Goal: Task Accomplishment & Management: Manage account settings

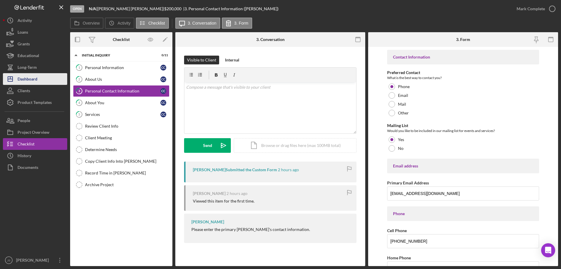
click at [34, 79] on div "Dashboard" at bounding box center [28, 79] width 20 height 13
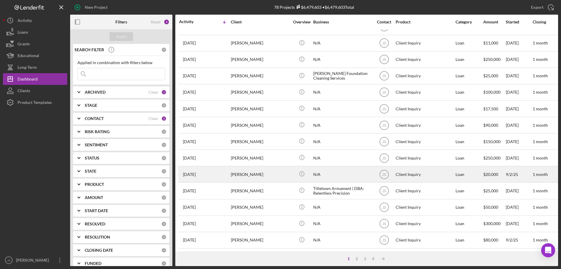
scroll to position [166, 0]
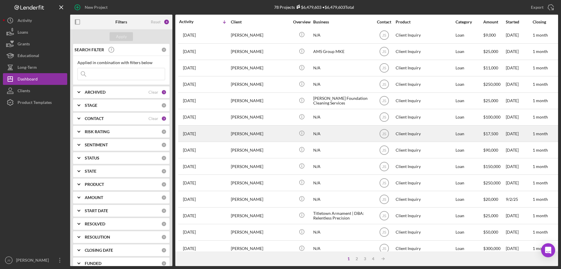
click at [274, 135] on div "[PERSON_NAME]" at bounding box center [260, 133] width 58 height 15
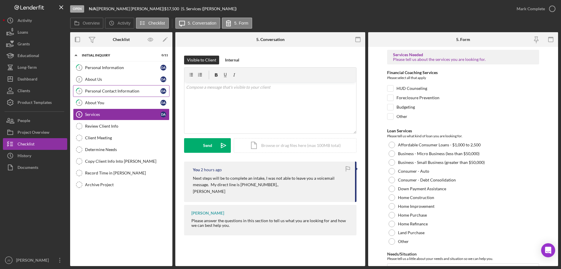
click at [124, 87] on link "3 Personal Contact Information D A" at bounding box center [121, 91] width 96 height 12
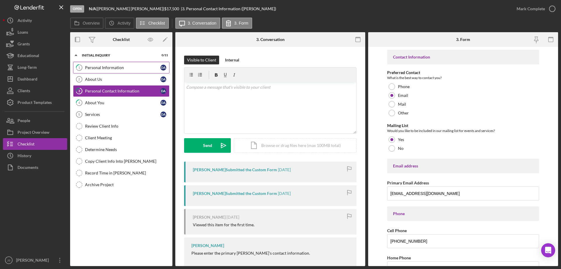
click at [122, 68] on div "Personal Information" at bounding box center [122, 67] width 75 height 5
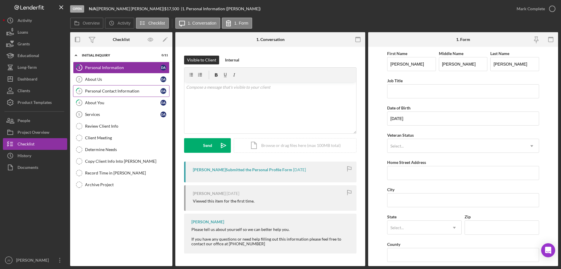
drag, startPoint x: 107, startPoint y: 91, endPoint x: 118, endPoint y: 92, distance: 11.2
click at [108, 91] on div "Personal Contact Information" at bounding box center [122, 91] width 75 height 5
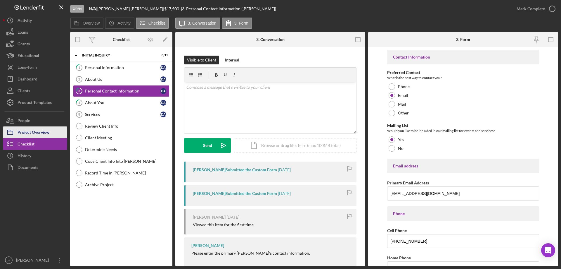
click at [32, 131] on div "Project Overview" at bounding box center [34, 132] width 32 height 13
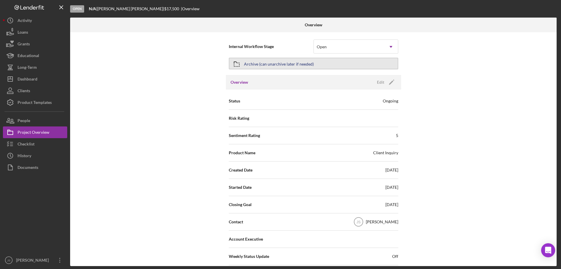
click at [352, 63] on button "Archive (can unarchive later if needed)" at bounding box center [313, 64] width 169 height 12
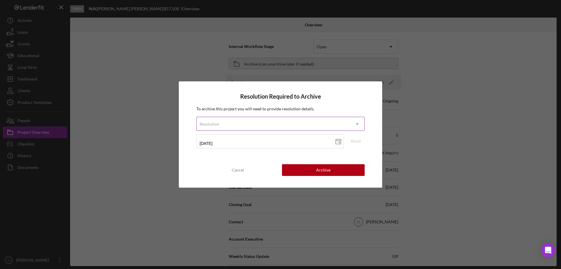
click at [257, 123] on div "Resolution" at bounding box center [274, 123] width 154 height 13
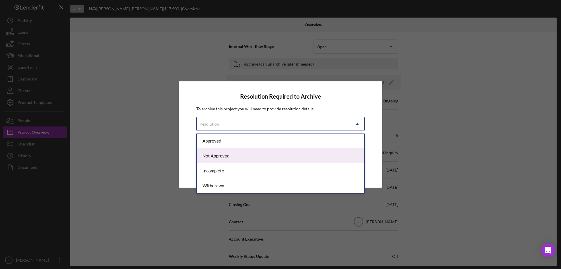
click at [235, 155] on div "Not Approved" at bounding box center [281, 155] width 168 height 15
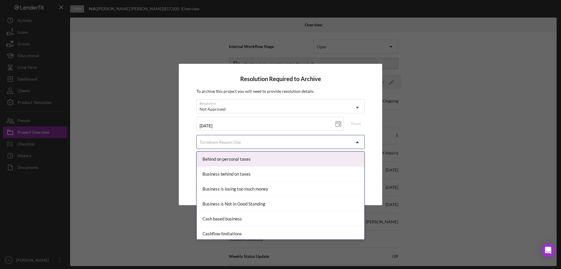
click at [247, 142] on div "Turndown Reason One" at bounding box center [274, 141] width 154 height 13
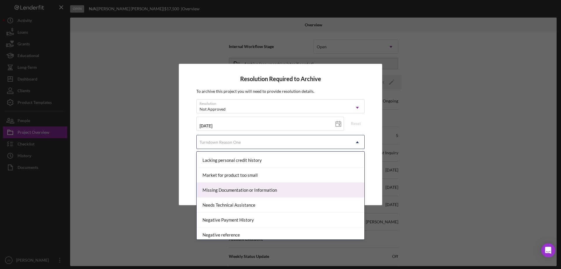
scroll to position [321, 0]
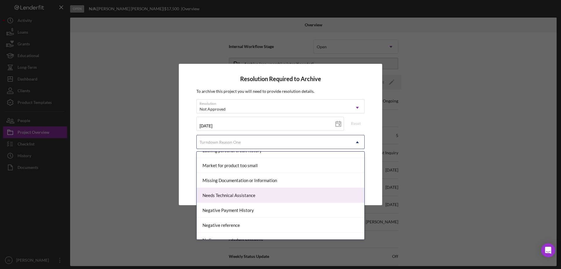
click at [262, 195] on div "Needs Technical Assistance" at bounding box center [281, 195] width 168 height 15
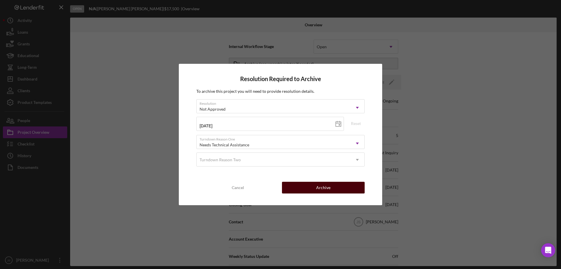
click at [312, 188] on button "Archive" at bounding box center [323, 187] width 83 height 12
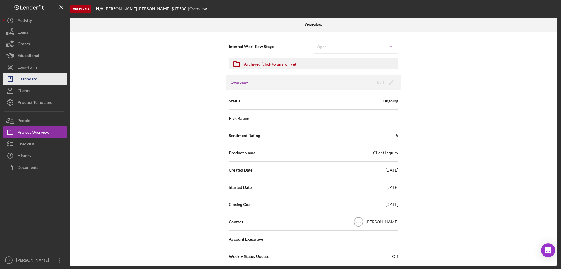
click at [32, 77] on div "Dashboard" at bounding box center [28, 79] width 20 height 13
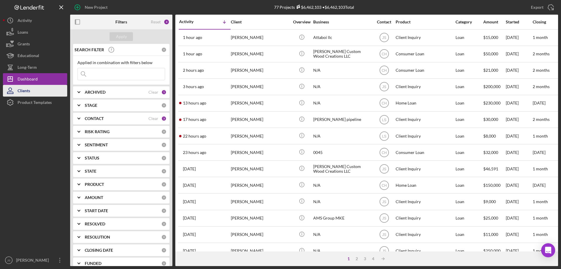
click at [37, 92] on button "Clients" at bounding box center [35, 91] width 64 height 12
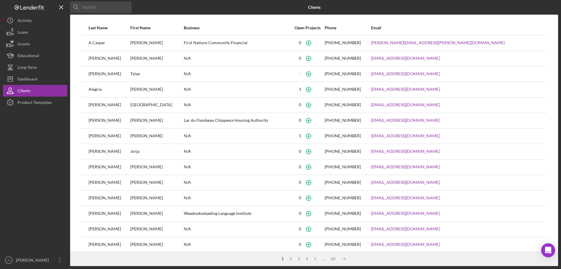
click at [120, 7] on input at bounding box center [100, 7] width 61 height 12
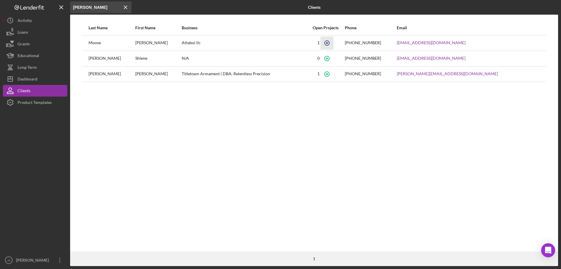
type input "darren"
click at [333, 43] on icon "button" at bounding box center [326, 42] width 13 height 13
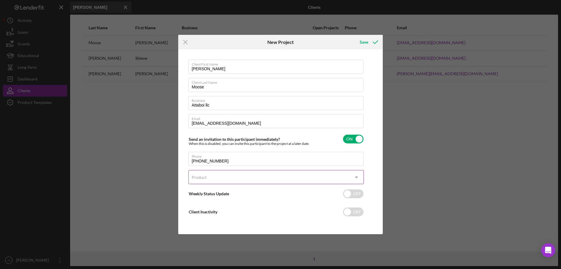
click at [264, 175] on div "Product" at bounding box center [269, 176] width 161 height 13
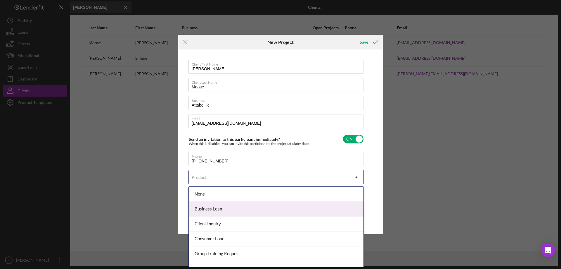
click at [248, 207] on div "Business Loan" at bounding box center [276, 208] width 175 height 15
checkbox input "true"
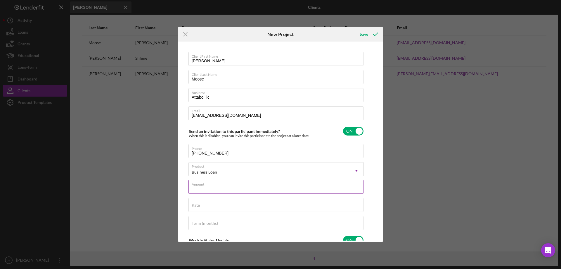
click at [225, 187] on input "Amount" at bounding box center [275, 186] width 175 height 14
type input "$15,000"
click at [224, 209] on input "Rate" at bounding box center [275, 205] width 175 height 14
type input "8.000%"
click at [224, 223] on input "Term (months)" at bounding box center [275, 223] width 175 height 14
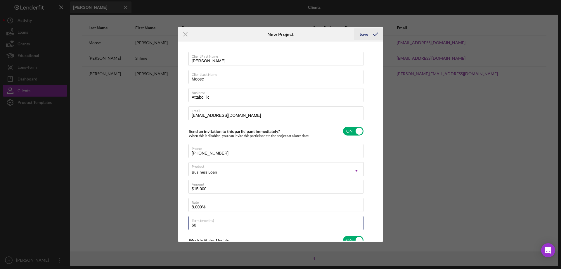
type input "60"
click at [360, 33] on div "Save" at bounding box center [364, 34] width 8 height 12
checkbox input "false"
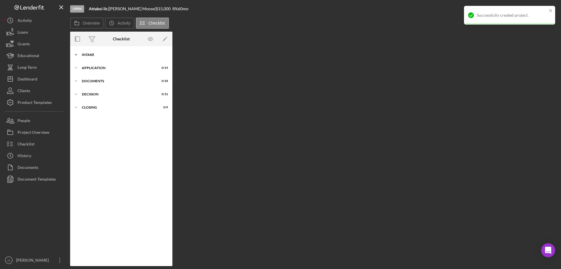
click at [79, 54] on icon "Icon/Expander" at bounding box center [76, 55] width 12 height 12
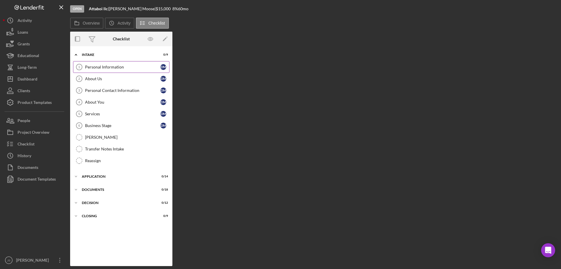
click at [106, 66] on div "Personal Information" at bounding box center [122, 67] width 75 height 5
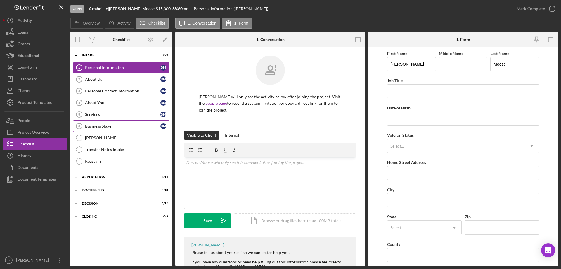
click at [117, 128] on div "Business Stage" at bounding box center [122, 126] width 75 height 5
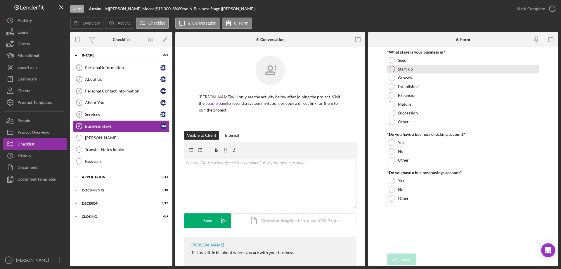
click at [392, 68] on div at bounding box center [392, 69] width 6 height 6
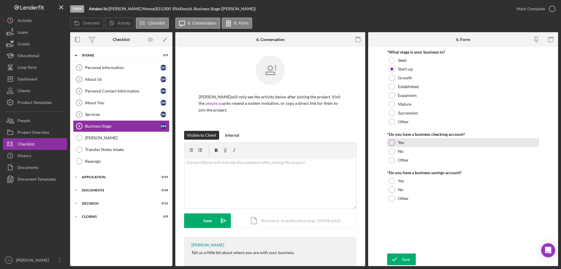
click at [393, 141] on div at bounding box center [392, 142] width 6 height 6
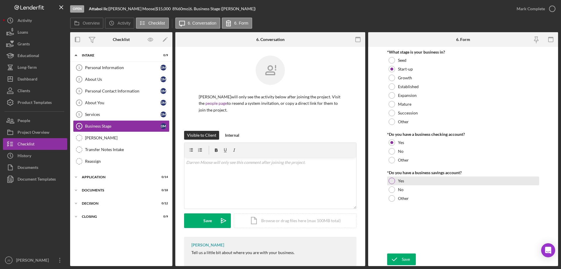
drag, startPoint x: 392, startPoint y: 179, endPoint x: 394, endPoint y: 218, distance: 39.2
click at [392, 179] on div at bounding box center [392, 180] width 6 height 6
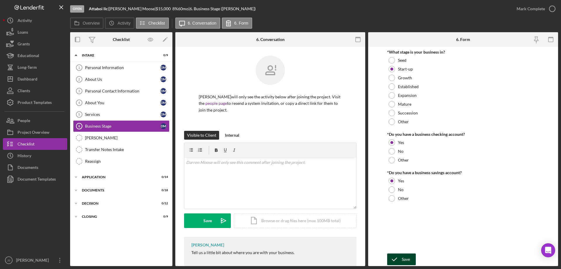
click at [404, 257] on div "Save" at bounding box center [406, 259] width 8 height 12
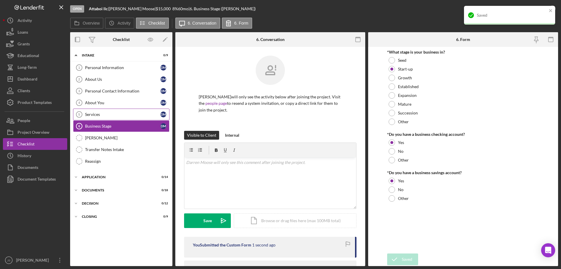
click at [117, 115] on div "Services" at bounding box center [122, 114] width 75 height 5
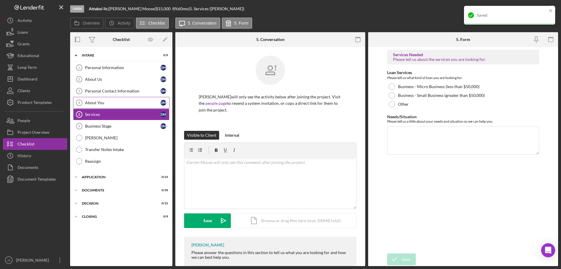
click at [121, 103] on div "About You" at bounding box center [122, 102] width 75 height 5
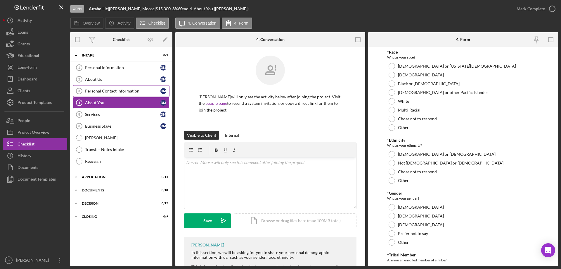
click at [132, 89] on div "Personal Contact Information" at bounding box center [122, 91] width 75 height 5
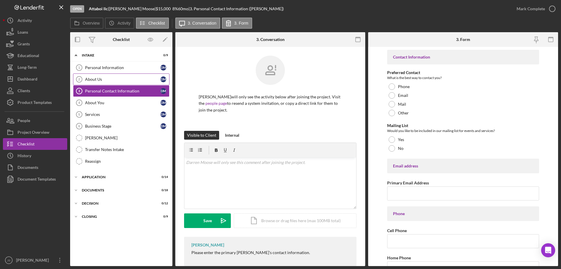
drag, startPoint x: 121, startPoint y: 77, endPoint x: 125, endPoint y: 77, distance: 3.6
click at [120, 78] on div "About Us" at bounding box center [122, 79] width 75 height 5
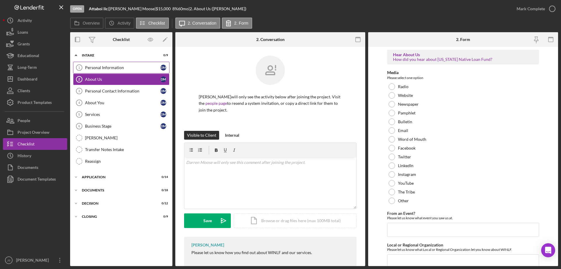
click at [141, 69] on div "Personal Information" at bounding box center [122, 67] width 75 height 5
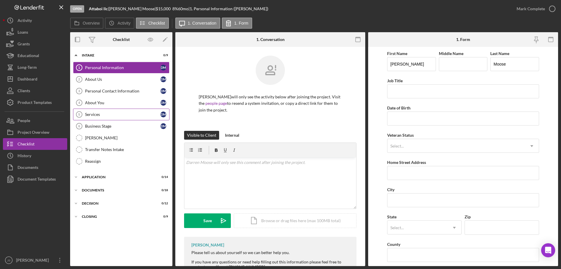
click at [111, 116] on div "Services" at bounding box center [122, 114] width 75 height 5
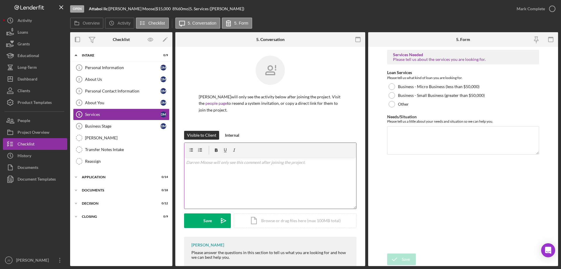
click at [200, 180] on div "v Color teal Color pink Remove color Add row above Add row below Add column bef…" at bounding box center [270, 182] width 172 height 51
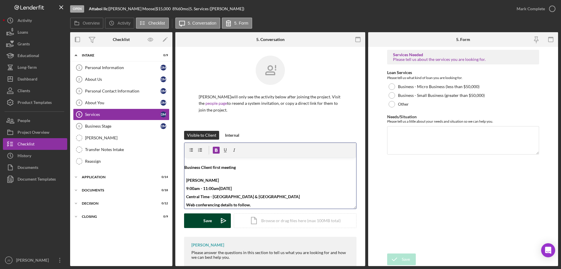
click at [203, 221] on button "Save Icon/icon-invite-send" at bounding box center [207, 220] width 47 height 15
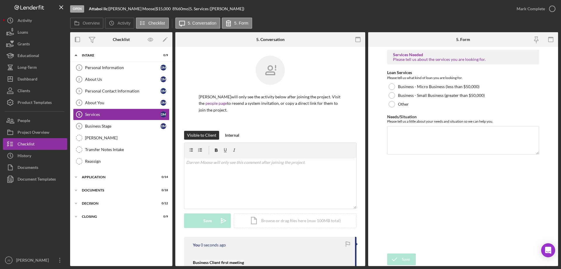
scroll to position [0, 0]
click at [118, 66] on div "Personal Information" at bounding box center [122, 67] width 75 height 5
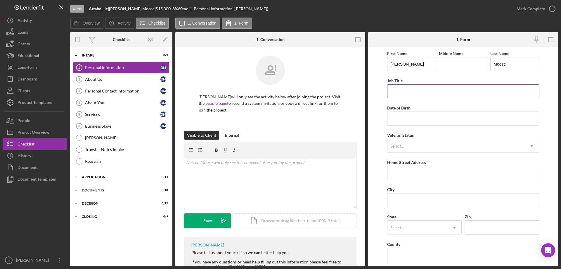
click at [412, 93] on input "Job Title" at bounding box center [463, 91] width 152 height 14
type input "[MEDICAL_DATA], entrepreneur"
click at [421, 119] on input "Date of Birth" at bounding box center [463, 118] width 152 height 14
type input "[DATE]"
click at [407, 143] on div "Select..." at bounding box center [455, 145] width 137 height 13
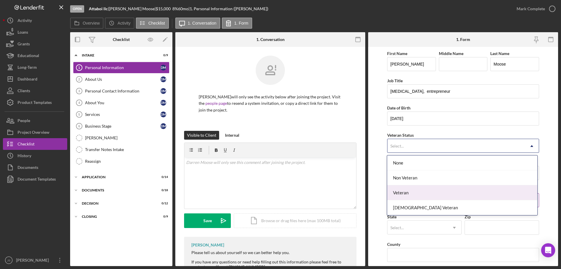
drag, startPoint x: 414, startPoint y: 190, endPoint x: 401, endPoint y: 189, distance: 12.9
click at [413, 190] on div "Veteran" at bounding box center [462, 192] width 150 height 15
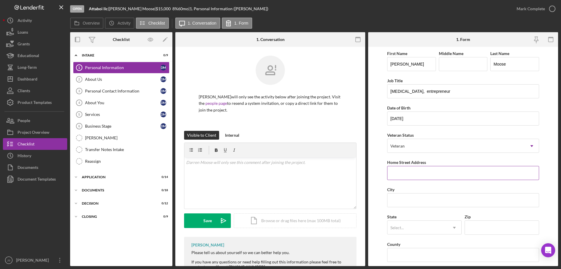
click at [415, 176] on input "Home Street Address" at bounding box center [463, 173] width 152 height 14
type input "[STREET_ADDRESS]"
type input "Medford"
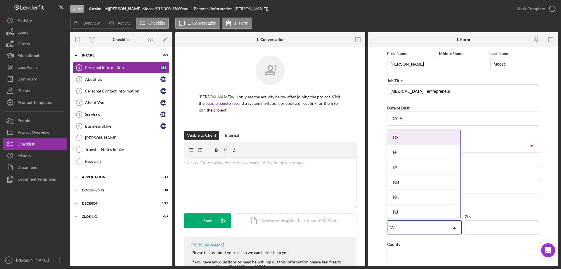
type input "WI"
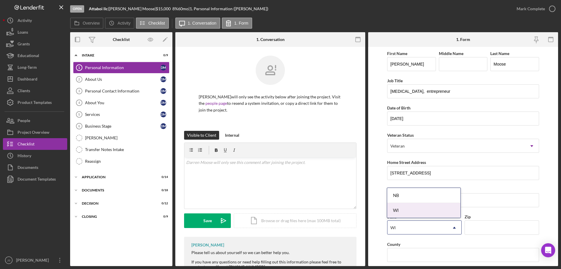
click at [409, 210] on div "WI" at bounding box center [423, 210] width 73 height 15
click at [496, 227] on input "Zip" at bounding box center [502, 227] width 75 height 14
type input "54451"
click at [398, 252] on input "County" at bounding box center [463, 255] width 152 height 14
click at [412, 256] on input "County" at bounding box center [463, 255] width 152 height 14
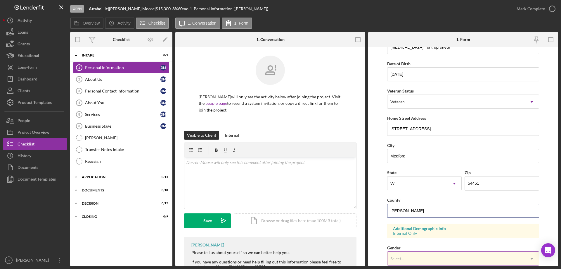
scroll to position [88, 0]
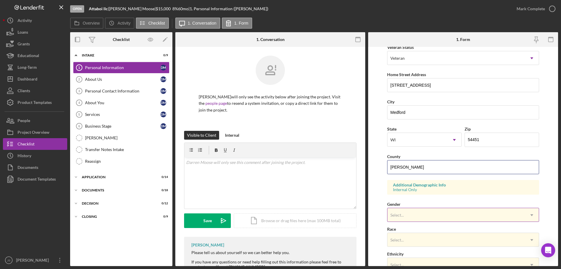
type input "Taylor"
click at [419, 216] on div "Select..." at bounding box center [455, 214] width 137 height 13
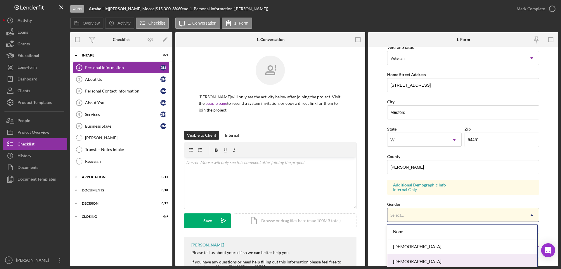
drag, startPoint x: 414, startPoint y: 260, endPoint x: 425, endPoint y: 236, distance: 25.8
click at [414, 260] on div "[DEMOGRAPHIC_DATA]" at bounding box center [462, 261] width 150 height 15
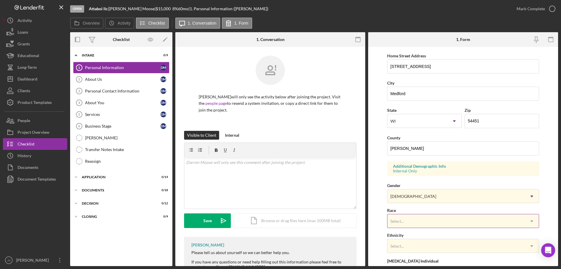
scroll to position [146, 0]
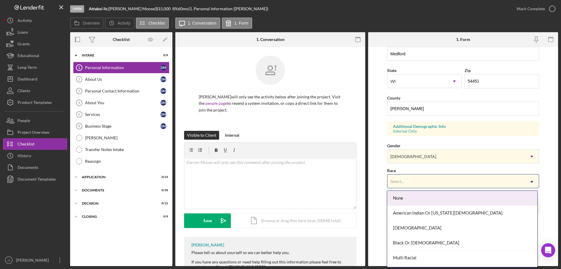
click at [412, 180] on div "Select..." at bounding box center [455, 180] width 137 height 13
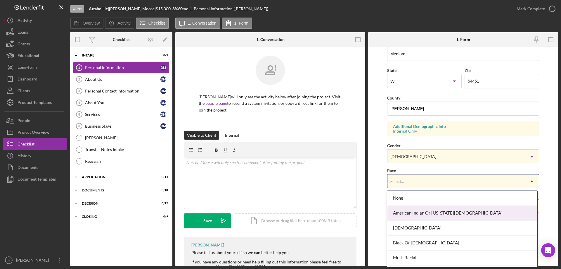
click at [437, 212] on div "American Indian Or [US_STATE][DEMOGRAPHIC_DATA]" at bounding box center [462, 212] width 150 height 15
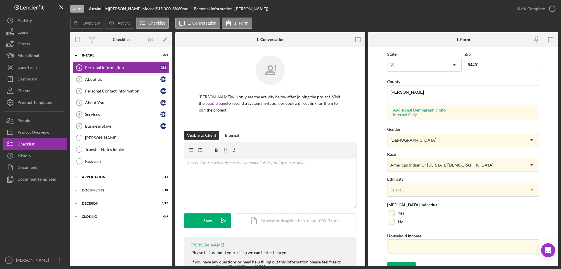
scroll to position [171, 0]
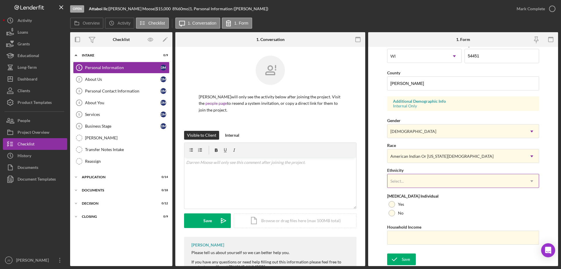
click at [422, 182] on div "Select..." at bounding box center [455, 180] width 137 height 13
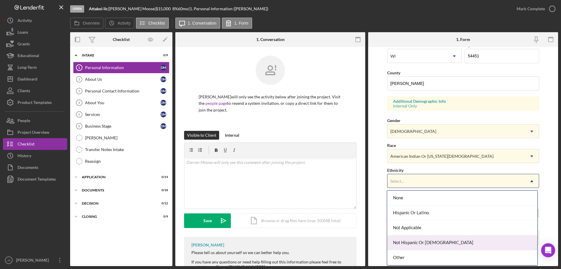
drag, startPoint x: 449, startPoint y: 243, endPoint x: 471, endPoint y: 214, distance: 37.0
click at [450, 243] on div "Not Hispanic Or [DEMOGRAPHIC_DATA]" at bounding box center [462, 242] width 150 height 15
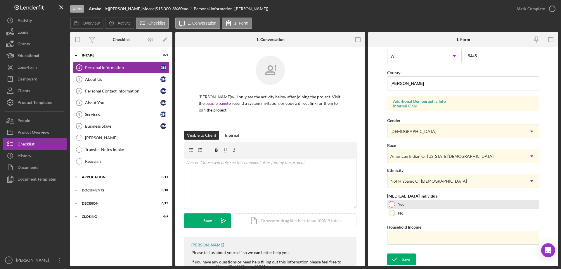
click at [390, 205] on div at bounding box center [392, 204] width 6 height 6
click at [403, 238] on input "Household Income" at bounding box center [463, 237] width 152 height 14
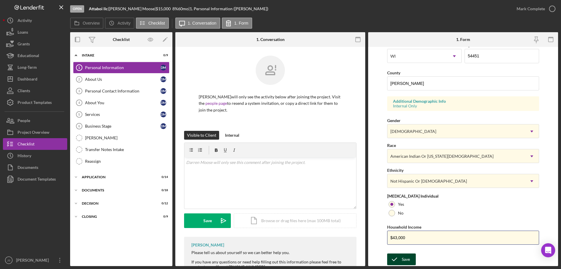
type input "$43,000"
click at [406, 259] on div "Save" at bounding box center [406, 259] width 8 height 12
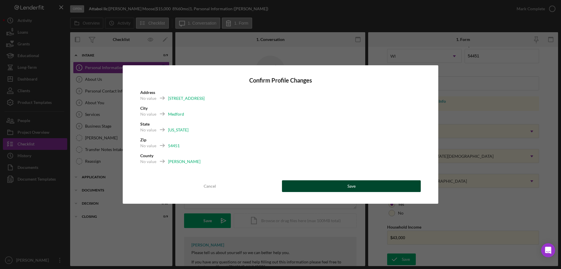
click at [379, 187] on button "Save" at bounding box center [351, 186] width 139 height 12
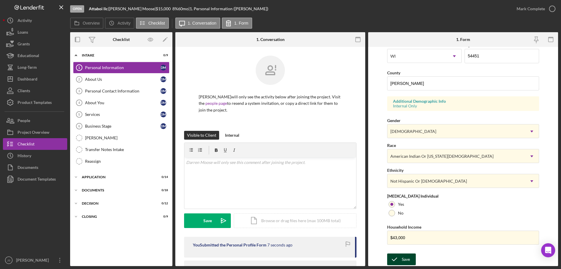
click at [404, 257] on div "Save" at bounding box center [406, 259] width 8 height 12
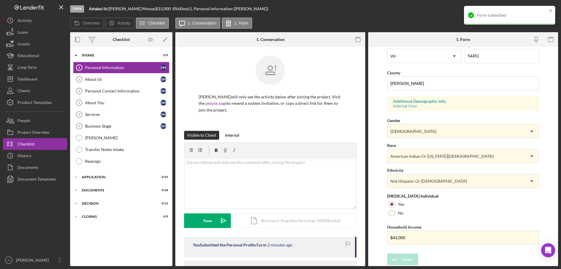
click at [423, 10] on div "Open Attaboi llc | Darren Moose | $15,000 $15,000 8 % 60 mo | 1. Personal Infor…" at bounding box center [290, 9] width 441 height 18
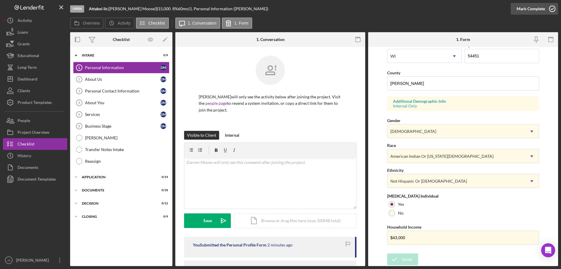
click at [553, 9] on icon "button" at bounding box center [552, 8] width 15 height 15
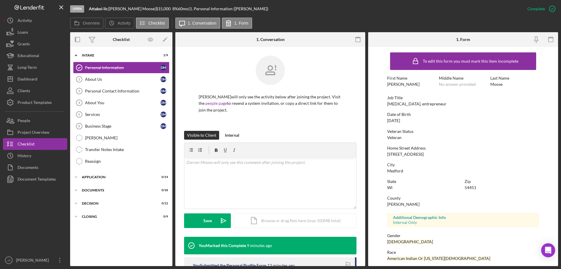
scroll to position [0, 0]
click at [111, 80] on div "About Us" at bounding box center [122, 79] width 75 height 5
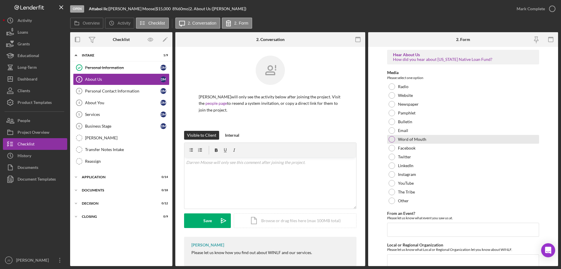
click at [391, 139] on div at bounding box center [392, 139] width 6 height 6
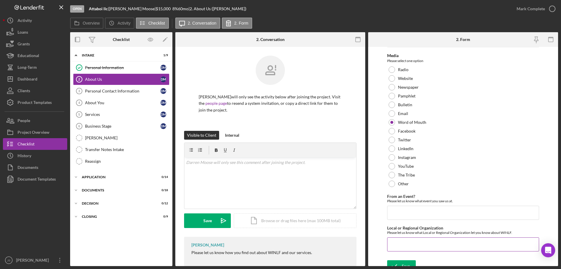
scroll to position [24, 0]
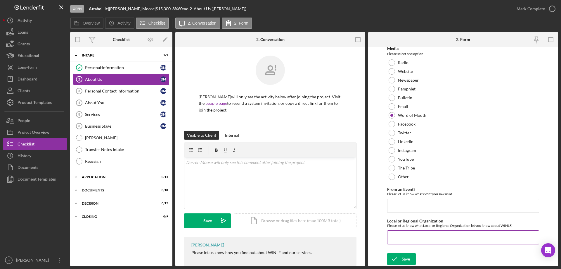
click at [408, 239] on input "Local or Regional Organization" at bounding box center [463, 237] width 152 height 14
type input "US Bank in Wausau"
click at [404, 259] on div "Save" at bounding box center [406, 259] width 8 height 12
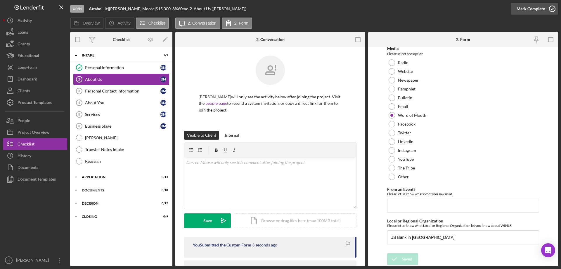
click at [553, 8] on icon "button" at bounding box center [552, 8] width 15 height 15
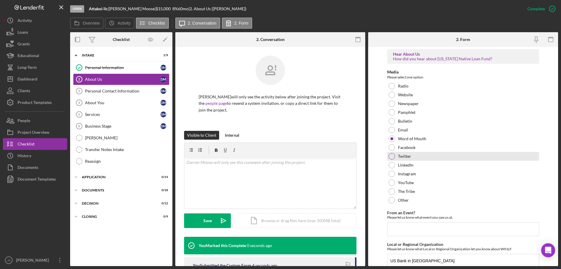
scroll to position [47, 0]
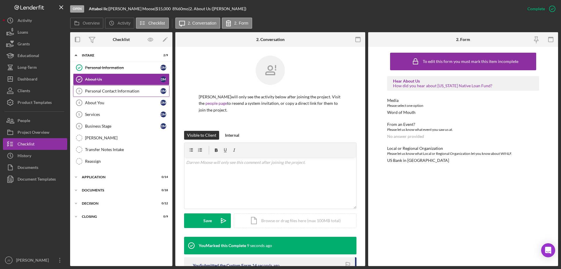
drag, startPoint x: 116, startPoint y: 88, endPoint x: 119, endPoint y: 89, distance: 3.6
click at [116, 88] on link "Personal Contact Information 3 Personal Contact Information D M" at bounding box center [121, 91] width 96 height 12
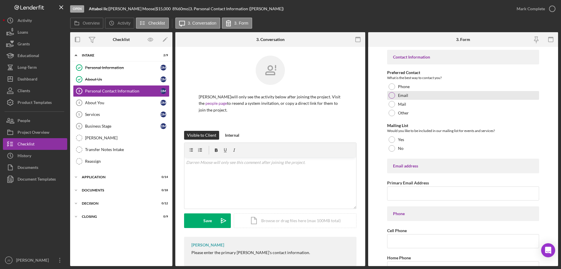
click at [391, 95] on div at bounding box center [392, 95] width 6 height 6
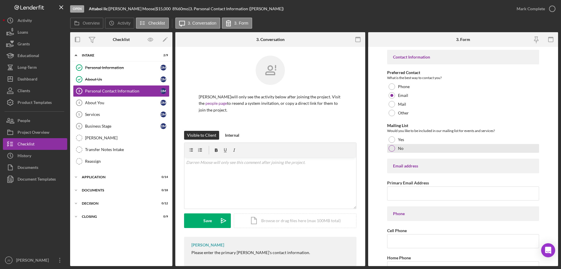
click at [392, 147] on div at bounding box center [392, 148] width 6 height 6
click at [409, 194] on input "Primary Email Address" at bounding box center [463, 193] width 152 height 14
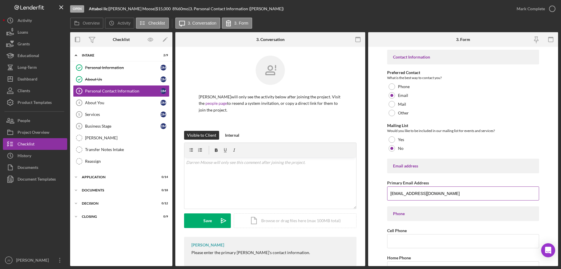
type input "[EMAIL_ADDRESS][DOMAIN_NAME]"
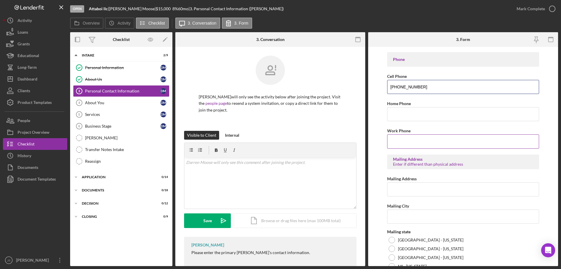
scroll to position [175, 0]
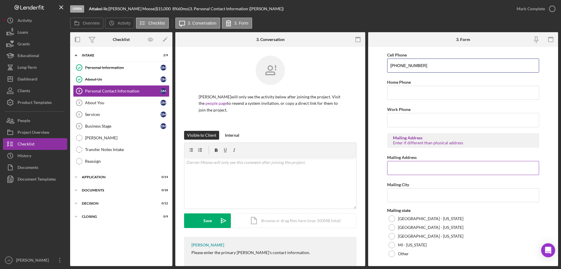
type input "[PHONE_NUMBER]"
click at [430, 169] on input "Mailing Address" at bounding box center [463, 168] width 152 height 14
type input "[STREET_ADDRESS]"
type input "m"
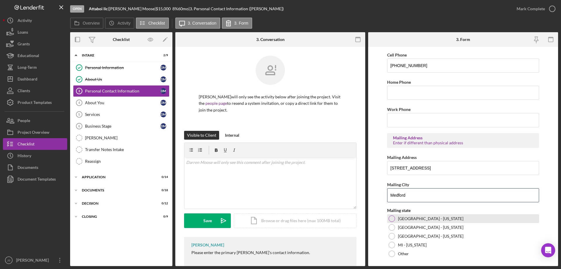
type input "Medford"
click at [391, 217] on div at bounding box center [392, 218] width 6 height 6
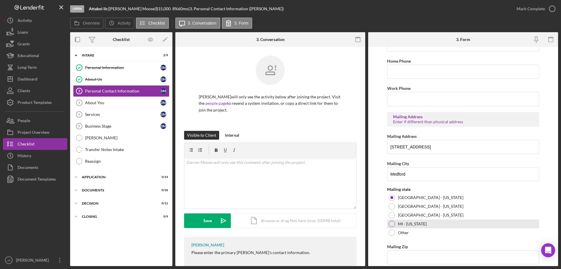
scroll to position [216, 0]
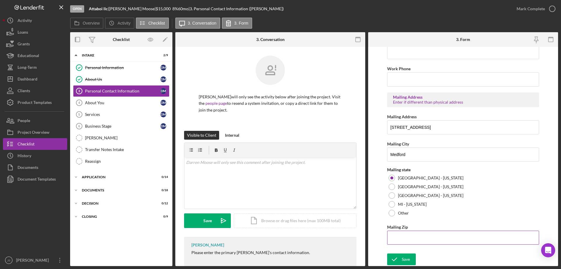
click at [408, 240] on input "Mailing Zip" at bounding box center [463, 237] width 152 height 14
type input "54,451"
click at [403, 257] on div "Save" at bounding box center [406, 259] width 8 height 12
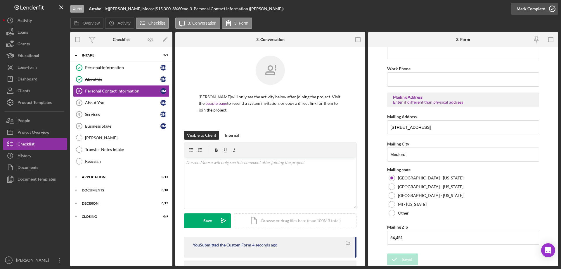
click at [554, 8] on icon "button" at bounding box center [552, 8] width 15 height 15
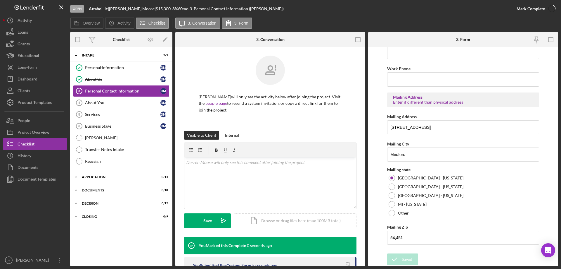
scroll to position [239, 0]
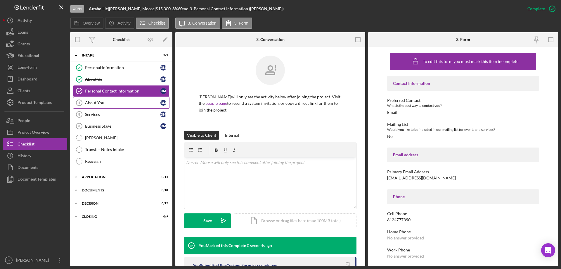
click at [116, 103] on div "About You" at bounding box center [122, 102] width 75 height 5
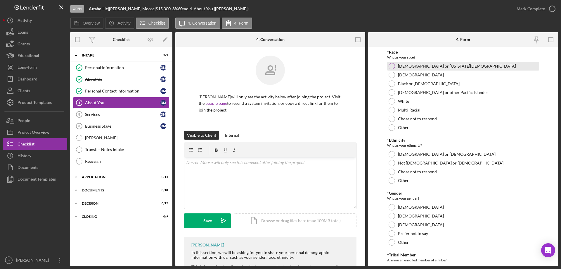
click at [391, 65] on div at bounding box center [392, 66] width 6 height 6
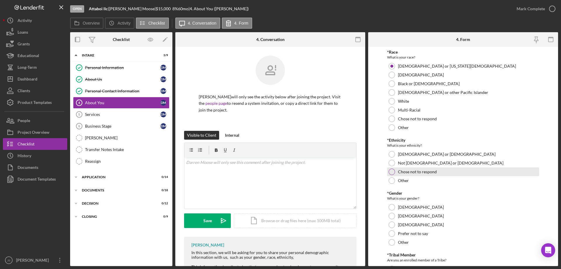
drag, startPoint x: 391, startPoint y: 162, endPoint x: 421, endPoint y: 170, distance: 31.3
click at [392, 162] on div at bounding box center [392, 163] width 6 height 6
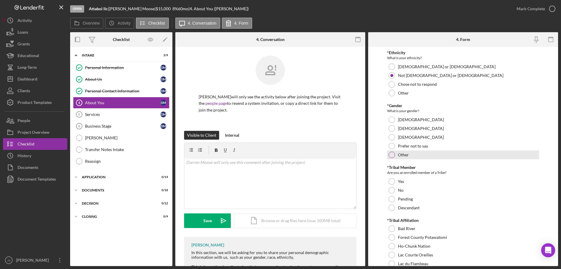
scroll to position [88, 0]
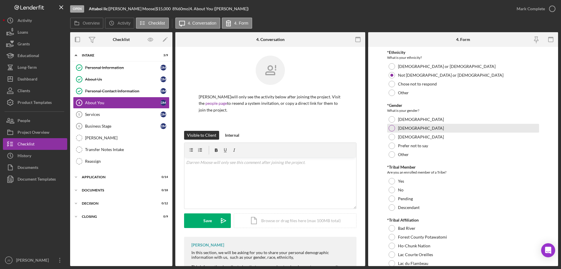
click at [392, 127] on div at bounding box center [392, 128] width 6 height 6
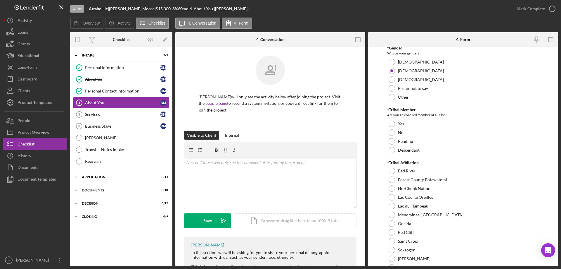
scroll to position [146, 0]
click at [393, 123] on div at bounding box center [392, 122] width 6 height 6
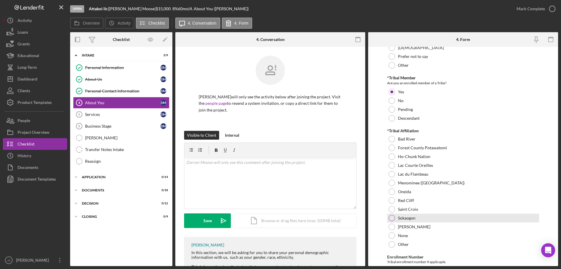
scroll to position [205, 0]
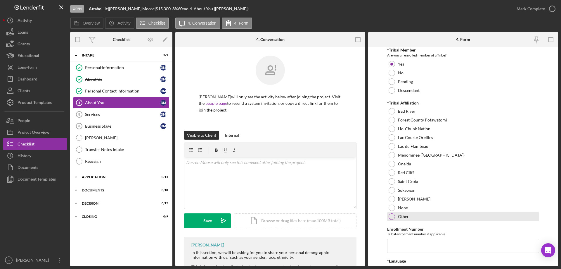
click at [391, 217] on div at bounding box center [392, 216] width 6 height 6
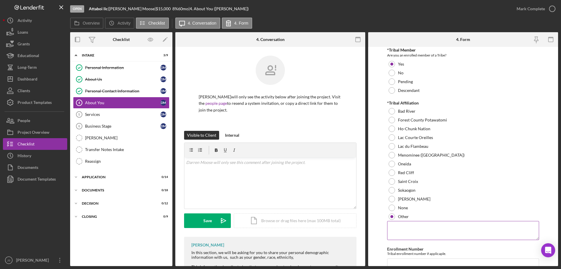
click at [416, 228] on textarea at bounding box center [463, 230] width 152 height 19
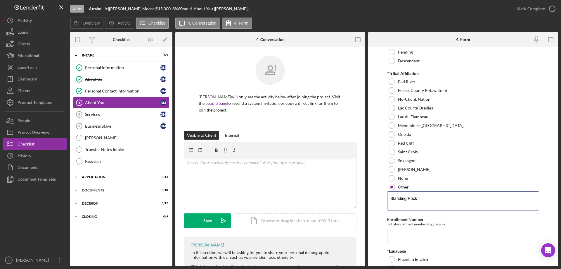
scroll to position [292, 0]
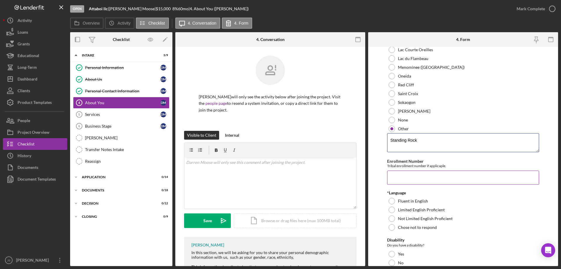
type textarea "Standing Rock"
click at [402, 180] on input "Enrollment Number" at bounding box center [463, 177] width 152 height 14
type input "302U18120"
click at [391, 200] on div at bounding box center [392, 201] width 6 height 6
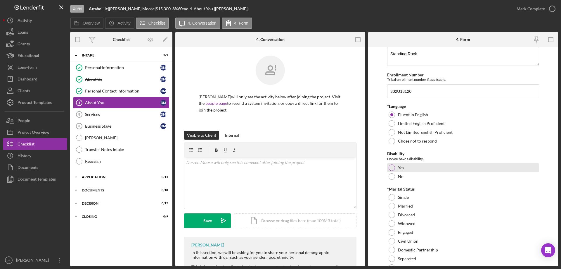
scroll to position [380, 0]
drag, startPoint x: 391, startPoint y: 166, endPoint x: 424, endPoint y: 164, distance: 33.1
click at [392, 166] on div at bounding box center [392, 166] width 6 height 6
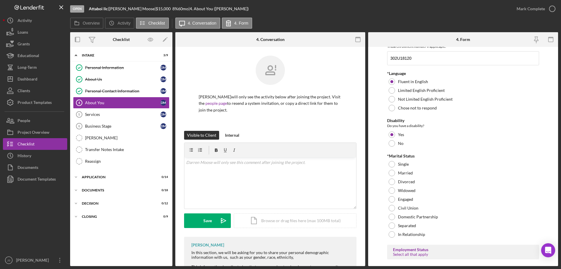
scroll to position [468, 0]
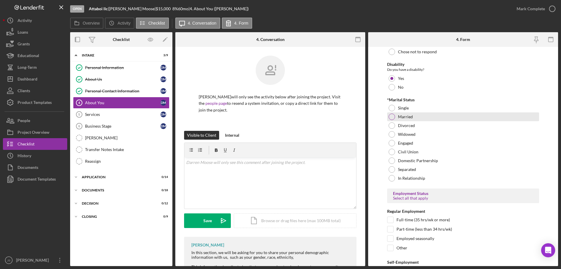
click at [390, 116] on div at bounding box center [392, 116] width 6 height 6
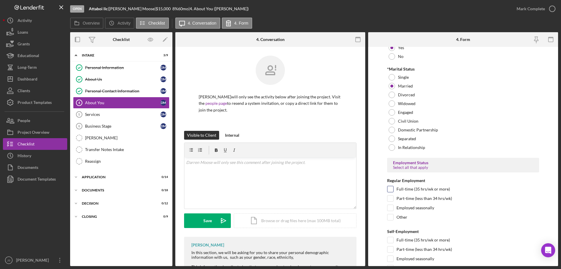
scroll to position [526, 0]
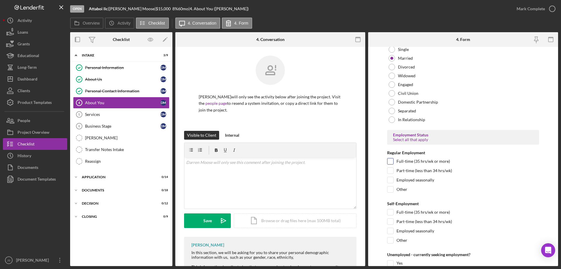
click at [389, 160] on input "Full-time (35 hrs/wk or more)" at bounding box center [390, 161] width 6 height 6
checkbox input "true"
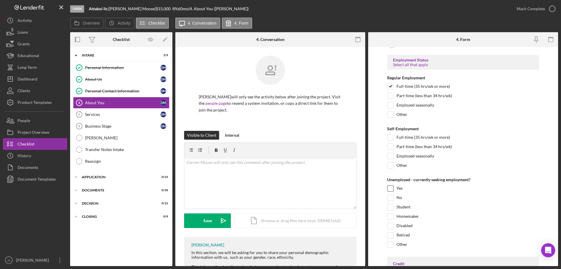
scroll to position [614, 0]
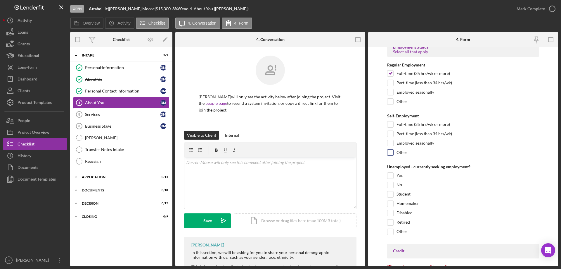
click at [388, 153] on input "Other" at bounding box center [390, 152] width 6 height 6
checkbox input "true"
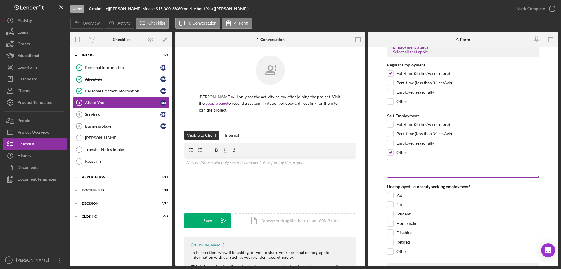
click at [418, 171] on textarea at bounding box center [463, 167] width 152 height 19
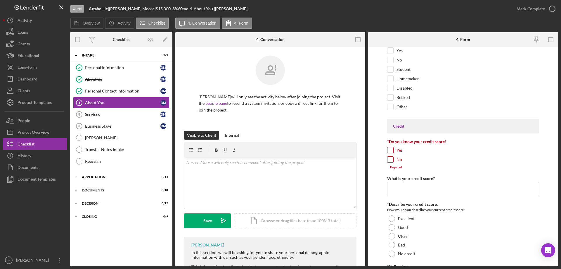
scroll to position [760, 0]
type textarea "just started my business"
click at [393, 149] on input "Yes" at bounding box center [390, 148] width 6 height 6
checkbox input "true"
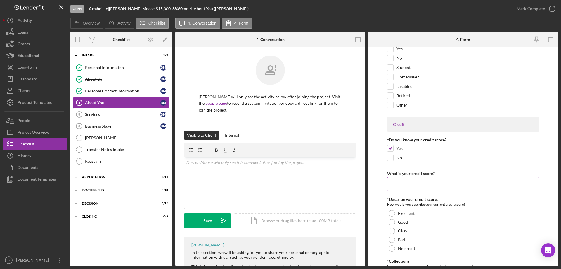
click at [397, 183] on input "What is your credit score?" at bounding box center [463, 184] width 152 height 14
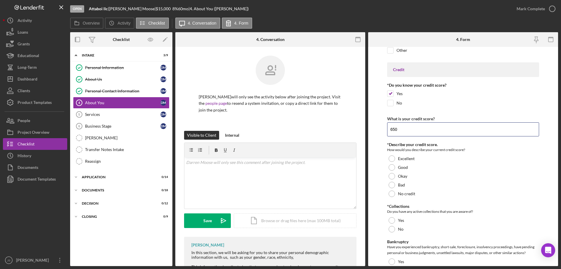
scroll to position [847, 0]
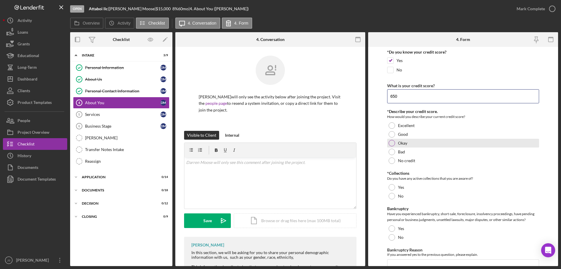
type input "650"
click at [390, 141] on div at bounding box center [392, 143] width 6 height 6
drag, startPoint x: 392, startPoint y: 195, endPoint x: 391, endPoint y: 199, distance: 4.1
click at [392, 195] on div at bounding box center [392, 196] width 6 height 6
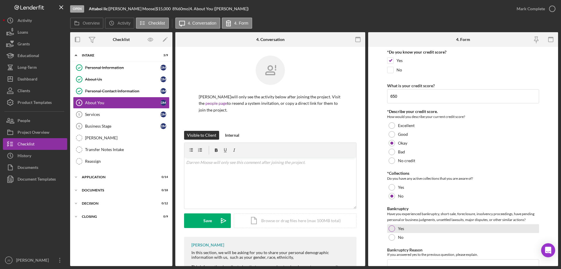
drag, startPoint x: 393, startPoint y: 237, endPoint x: 415, endPoint y: 232, distance: 22.5
click at [394, 237] on div at bounding box center [392, 237] width 6 height 6
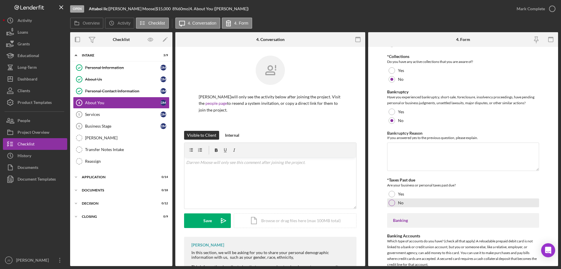
scroll to position [964, 0]
click at [390, 200] on div at bounding box center [392, 202] width 6 height 6
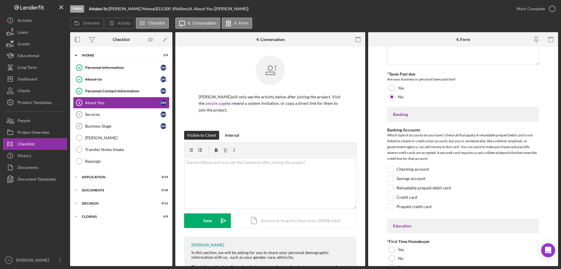
scroll to position [1081, 0]
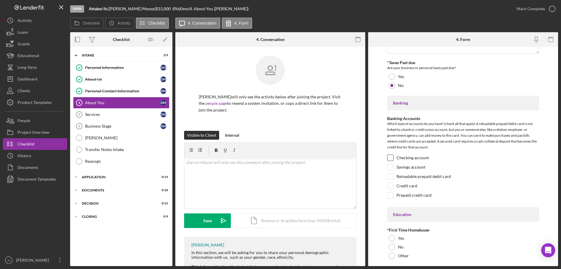
click at [391, 157] on input "Checking account" at bounding box center [390, 158] width 6 height 6
checkbox input "true"
click at [390, 167] on input "Savings account" at bounding box center [390, 167] width 6 height 6
checkbox input "true"
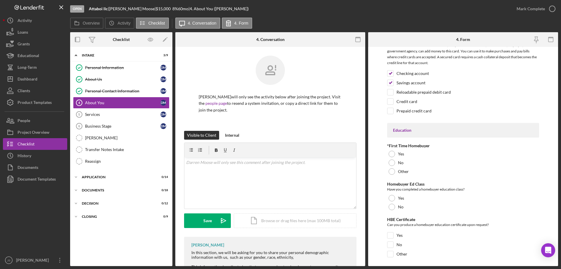
scroll to position [1169, 0]
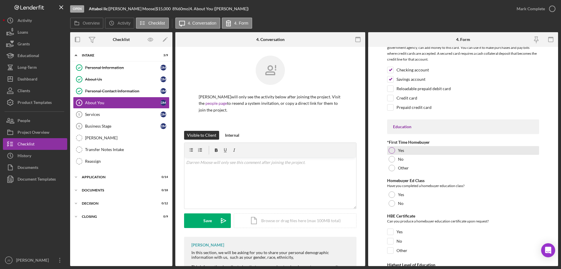
click at [391, 149] on div at bounding box center [392, 150] width 6 height 6
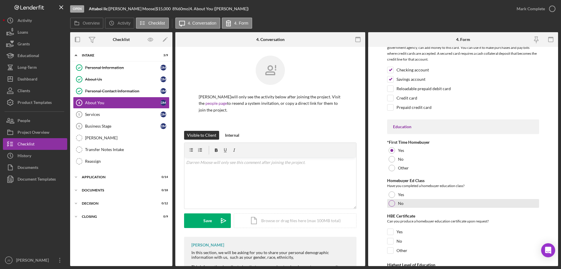
click at [392, 202] on div at bounding box center [392, 203] width 6 height 6
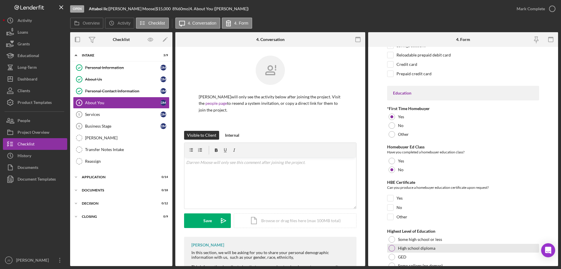
scroll to position [1254, 0]
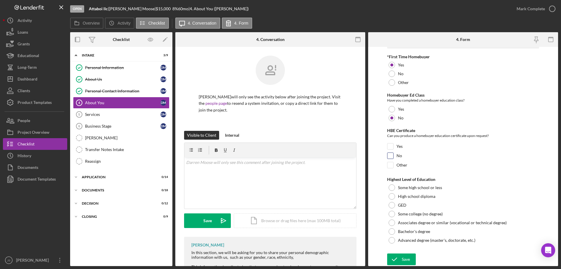
click at [390, 155] on input "No" at bounding box center [390, 156] width 6 height 6
checkbox input "true"
click at [392, 214] on div at bounding box center [392, 213] width 6 height 6
click at [406, 258] on div "Save" at bounding box center [406, 259] width 8 height 12
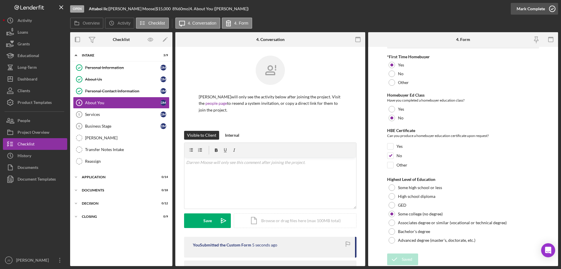
click at [553, 9] on icon "button" at bounding box center [552, 8] width 15 height 15
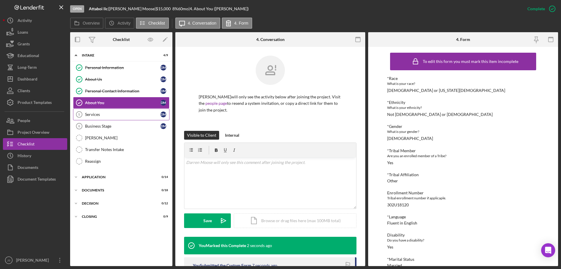
click at [106, 113] on div "Services" at bounding box center [122, 114] width 75 height 5
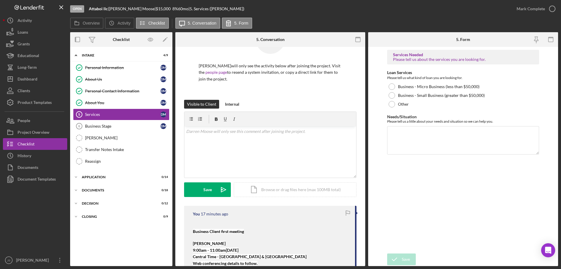
scroll to position [84, 0]
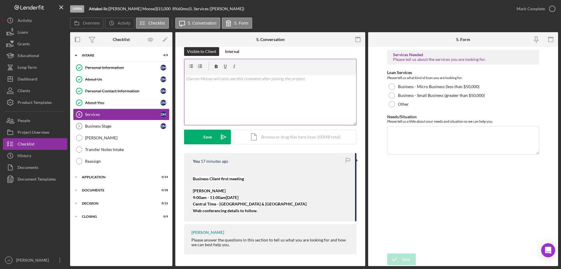
click at [207, 97] on div "v Color teal Color pink Remove color Add row above Add row below Add column bef…" at bounding box center [270, 99] width 172 height 51
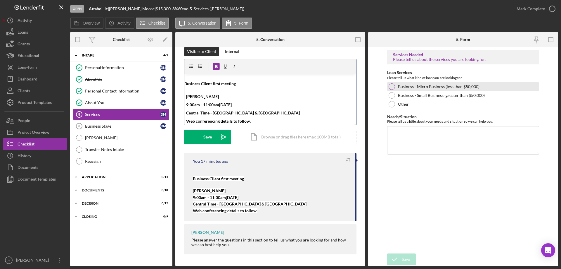
click at [392, 84] on div at bounding box center [392, 86] width 6 height 6
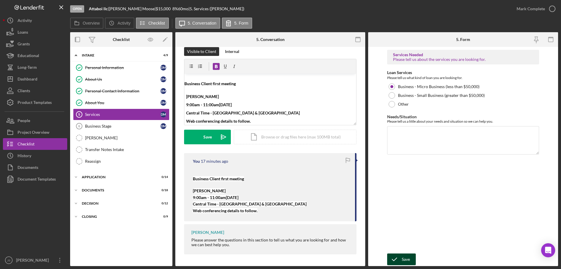
click at [404, 259] on div "Save" at bounding box center [406, 259] width 8 height 12
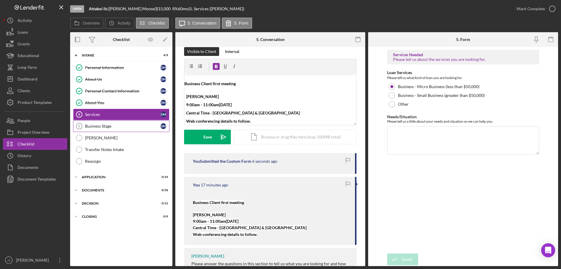
click at [117, 126] on div "Business Stage" at bounding box center [122, 126] width 75 height 5
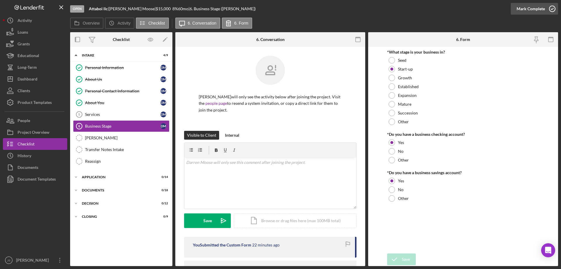
click at [550, 8] on icon "button" at bounding box center [552, 8] width 15 height 15
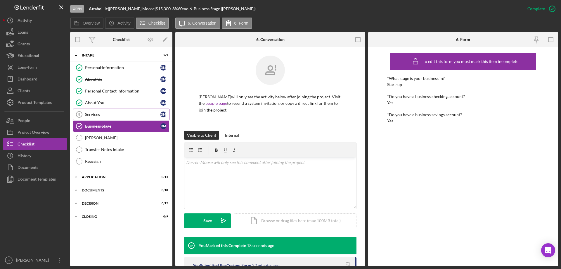
click at [123, 115] on div "Services" at bounding box center [122, 114] width 75 height 5
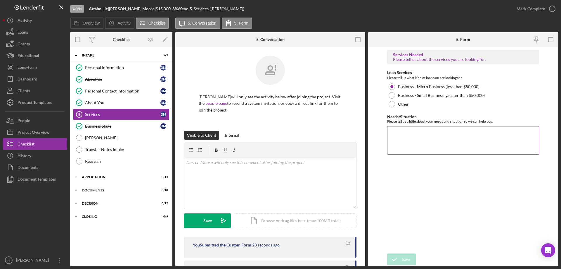
click at [402, 139] on textarea "Needs/Situation" at bounding box center [463, 140] width 152 height 28
paste textarea "I have started a vending machine business and started an online store for brand…"
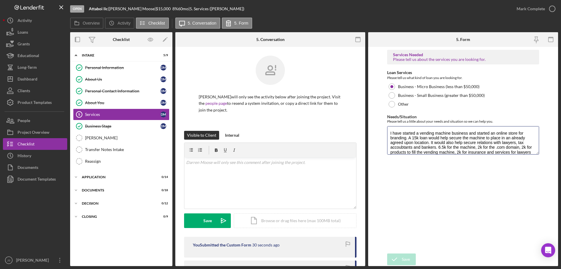
scroll to position [5, 0]
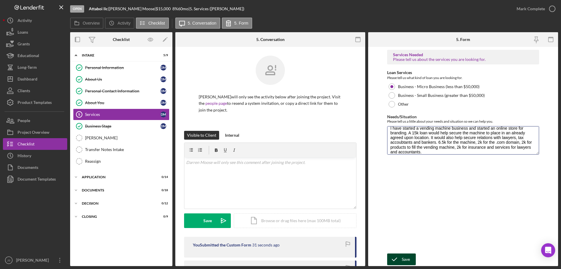
type textarea "I have started a vending machine business and started an online store for brand…"
click at [402, 257] on button "Save" at bounding box center [401, 259] width 29 height 12
click at [552, 9] on icon "button" at bounding box center [552, 8] width 15 height 15
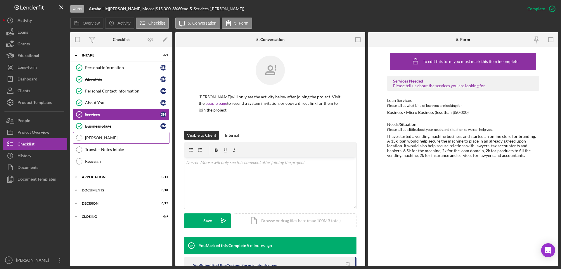
click at [101, 137] on div "OTIS" at bounding box center [127, 137] width 84 height 5
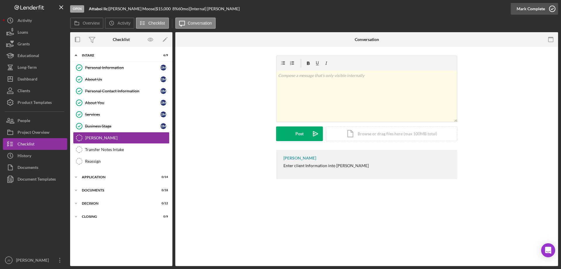
click at [554, 8] on icon "button" at bounding box center [552, 8] width 15 height 15
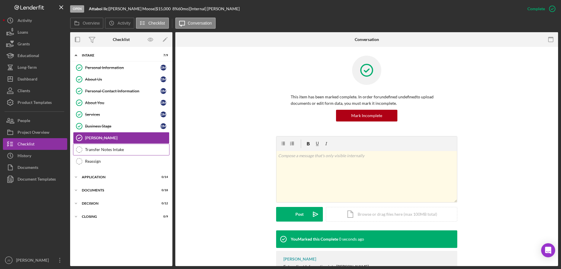
click at [112, 148] on div "Transfer Notes Intake" at bounding box center [127, 149] width 84 height 5
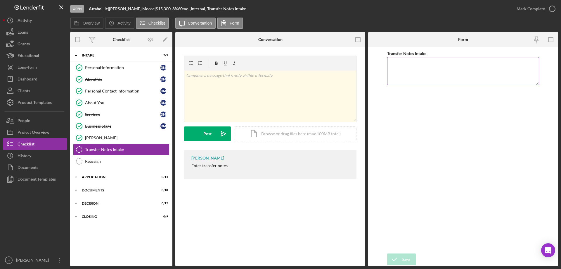
click at [408, 70] on textarea "Transfer Notes Intake" at bounding box center [463, 71] width 152 height 28
paste textarea "Business Client first meeting Jeannie Felix 9:00am - 11:00am, Thursday, October…"
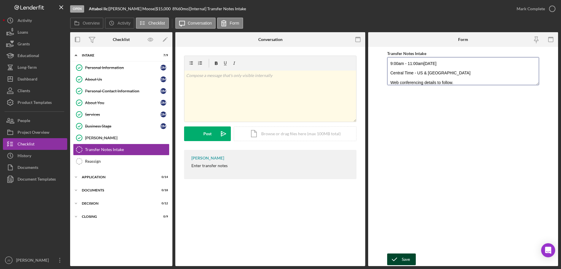
type textarea "Business Client first meeting Jeannie Felix 9:00am - 11:00am, Thursday, October…"
click at [396, 259] on polyline "submit" at bounding box center [394, 258] width 5 height 3
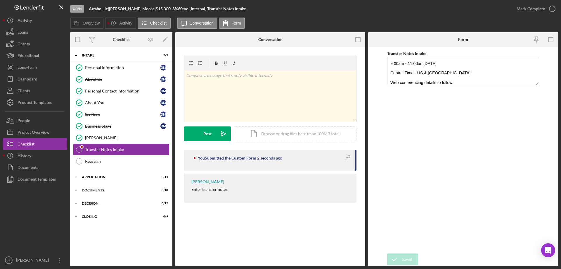
click at [554, 8] on div "Saved" at bounding box center [510, 18] width 94 height 26
click at [554, 11] on icon "button" at bounding box center [552, 8] width 15 height 15
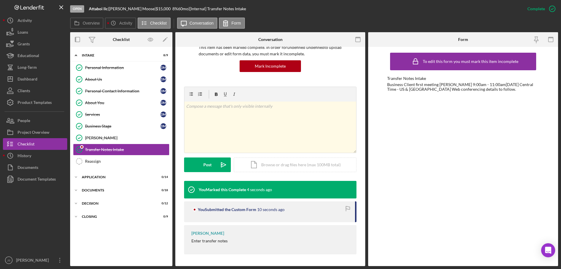
scroll to position [0, 0]
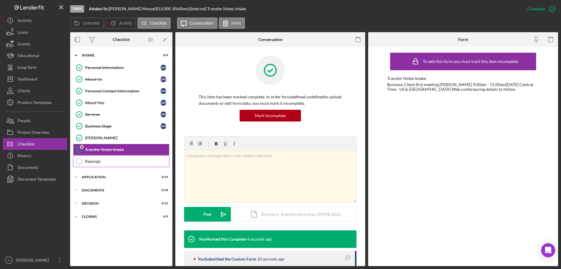
click at [97, 162] on div "Reassign" at bounding box center [127, 161] width 84 height 5
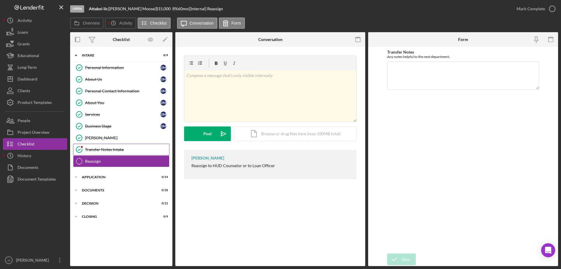
click at [138, 148] on div "Transfer Notes Intake" at bounding box center [127, 149] width 84 height 5
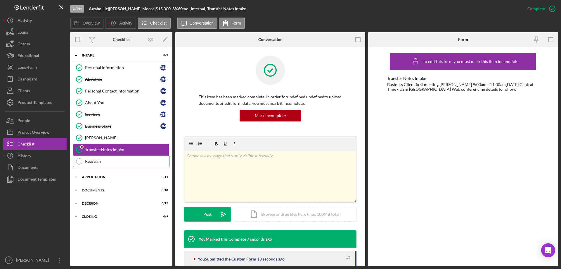
click at [119, 163] on div "Reassign" at bounding box center [127, 161] width 84 height 5
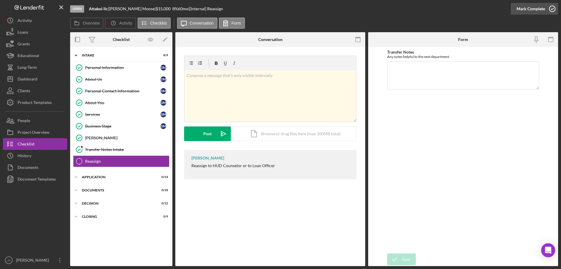
click at [552, 8] on icon "button" at bounding box center [552, 8] width 15 height 15
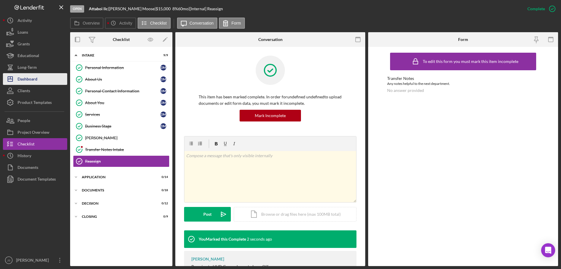
click at [34, 81] on div "Dashboard" at bounding box center [28, 79] width 20 height 13
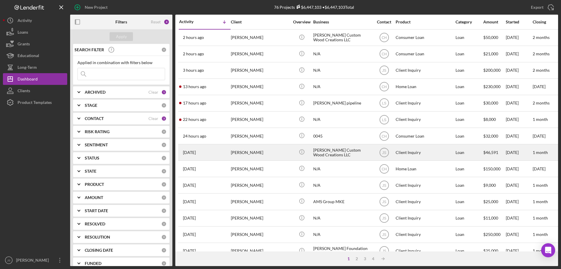
click at [273, 153] on div "[PERSON_NAME]" at bounding box center [260, 151] width 58 height 15
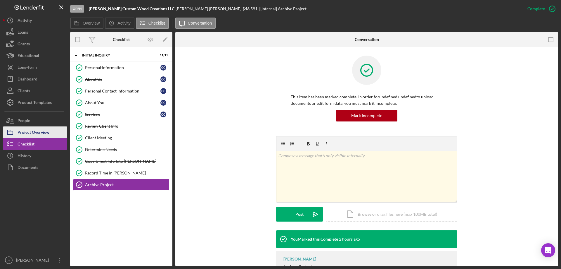
click at [35, 131] on div "Project Overview" at bounding box center [34, 132] width 32 height 13
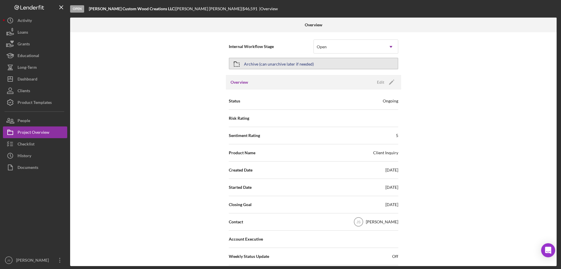
click at [344, 63] on button "Archive (can unarchive later if needed)" at bounding box center [313, 64] width 169 height 12
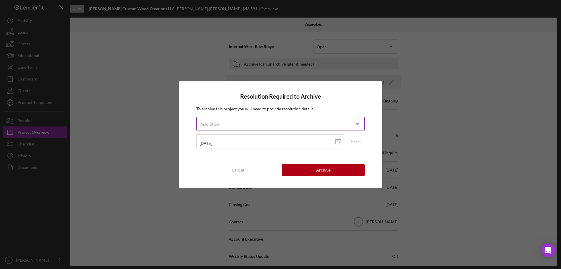
click at [288, 123] on div "Resolution" at bounding box center [274, 123] width 154 height 13
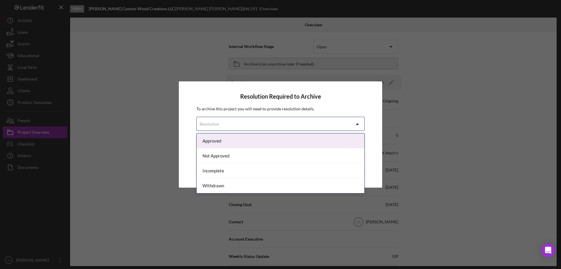
click at [272, 143] on div "Approved" at bounding box center [281, 140] width 168 height 15
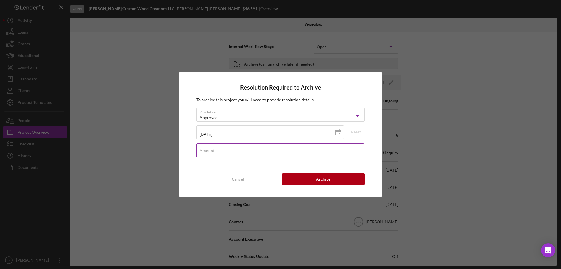
click at [231, 151] on input "Amount" at bounding box center [280, 150] width 168 height 14
type input "$0"
drag, startPoint x: 319, startPoint y: 176, endPoint x: 319, endPoint y: 180, distance: 3.8
click at [319, 176] on div "Archive" at bounding box center [323, 179] width 14 height 12
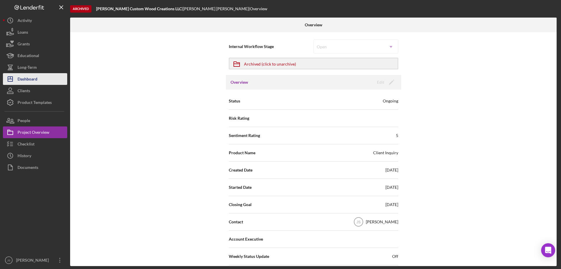
click at [32, 79] on div "Dashboard" at bounding box center [28, 79] width 20 height 13
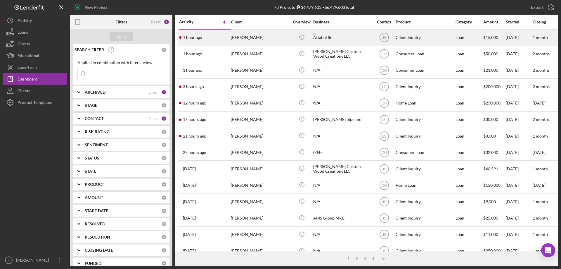
click at [282, 41] on div "[PERSON_NAME]" at bounding box center [260, 37] width 58 height 15
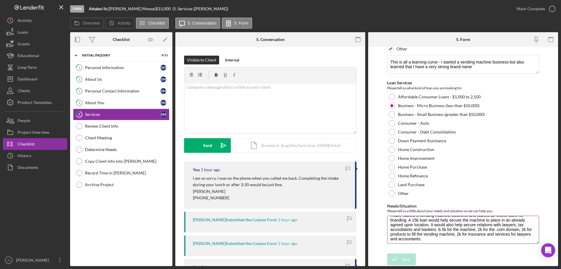
scroll to position [9, 0]
click at [120, 67] on div "Personal Information" at bounding box center [122, 67] width 75 height 5
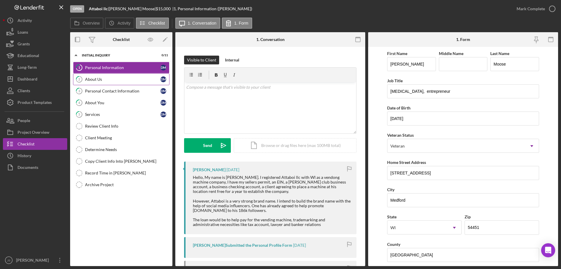
click at [108, 80] on div "About Us" at bounding box center [122, 79] width 75 height 5
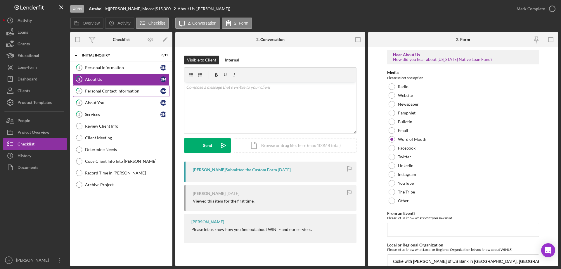
click at [118, 91] on div "Personal Contact Information" at bounding box center [122, 91] width 75 height 5
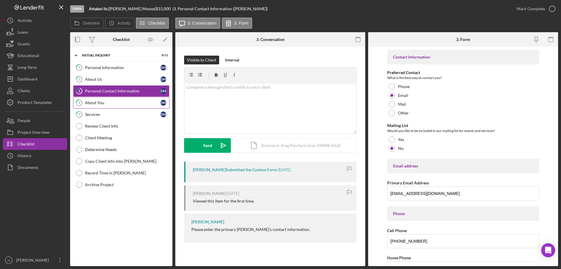
click at [117, 103] on div "About You" at bounding box center [122, 102] width 75 height 5
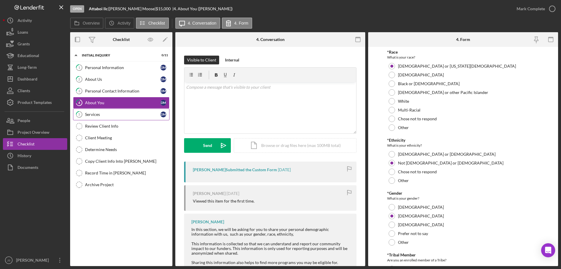
click at [121, 114] on div "Services" at bounding box center [122, 114] width 75 height 5
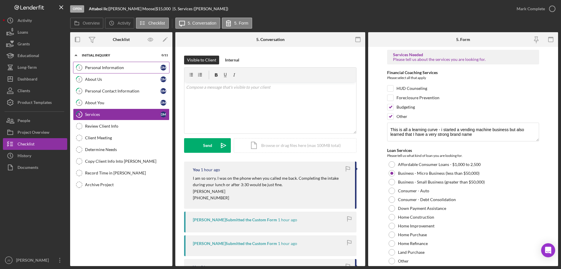
click at [133, 66] on div "Personal Information" at bounding box center [122, 67] width 75 height 5
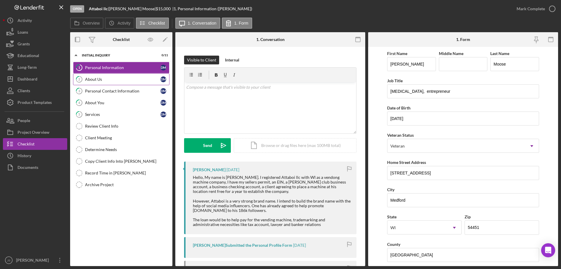
click at [122, 81] on div "About Us" at bounding box center [122, 79] width 75 height 5
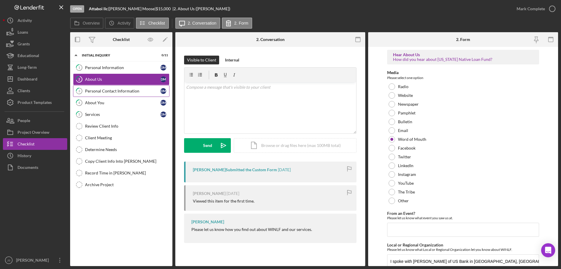
click at [146, 93] on div "Personal Contact Information" at bounding box center [122, 91] width 75 height 5
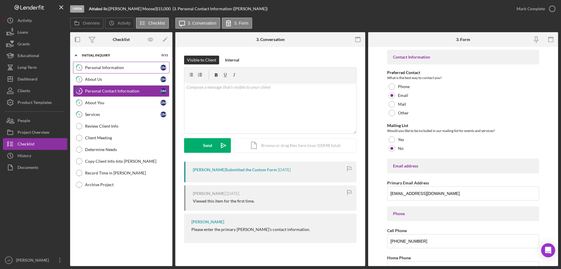
click at [103, 67] on div "Personal Information" at bounding box center [122, 67] width 75 height 5
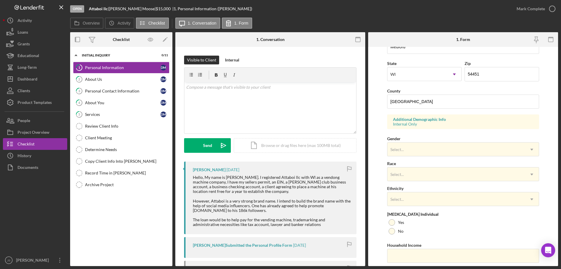
scroll to position [171, 0]
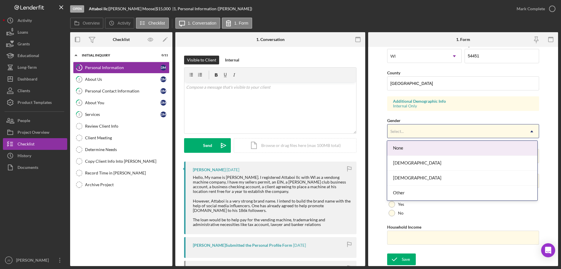
click at [428, 131] on div "Select..." at bounding box center [455, 130] width 137 height 13
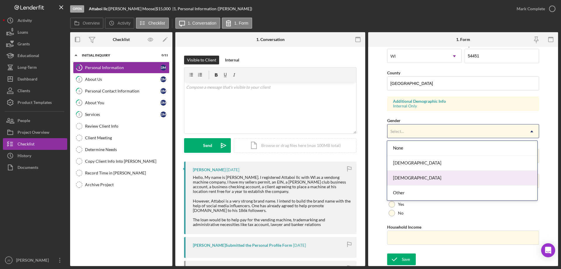
click at [414, 177] on div "[DEMOGRAPHIC_DATA]" at bounding box center [462, 177] width 150 height 15
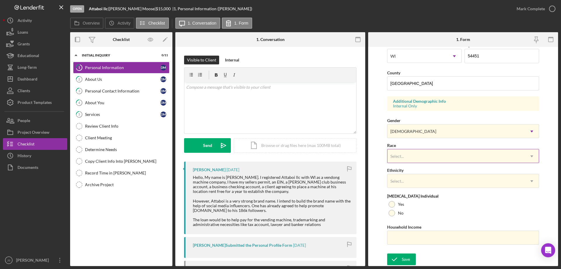
click at [425, 156] on div "Select..." at bounding box center [455, 155] width 137 height 13
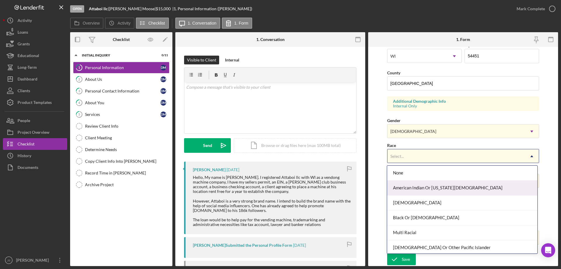
click at [462, 187] on div "American Indian Or [US_STATE][DEMOGRAPHIC_DATA]" at bounding box center [462, 187] width 150 height 15
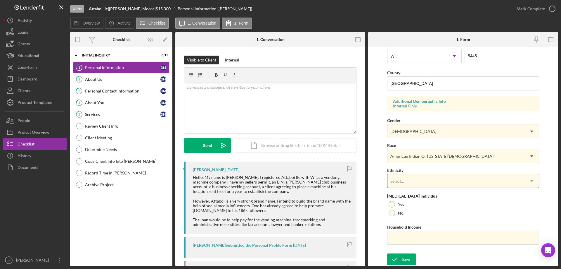
click at [441, 180] on div "Select..." at bounding box center [455, 180] width 137 height 13
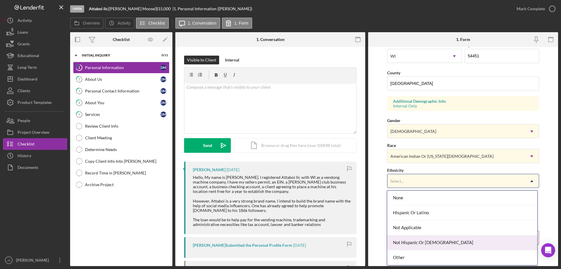
click at [443, 243] on div "Not Hispanic Or [DEMOGRAPHIC_DATA]" at bounding box center [462, 242] width 150 height 15
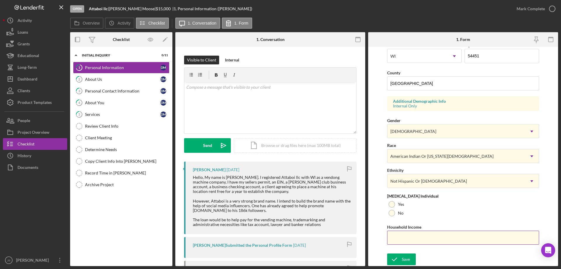
click at [440, 240] on input "Household Income" at bounding box center [463, 237] width 152 height 14
type input "$43,000"
drag, startPoint x: 391, startPoint y: 205, endPoint x: 391, endPoint y: 211, distance: 6.1
click at [391, 205] on div at bounding box center [392, 204] width 6 height 6
click at [403, 258] on div "Save" at bounding box center [406, 259] width 8 height 12
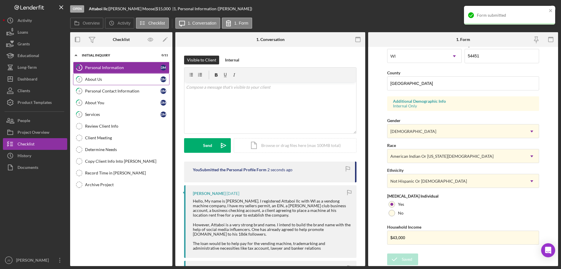
click at [117, 80] on div "About Us" at bounding box center [122, 79] width 75 height 5
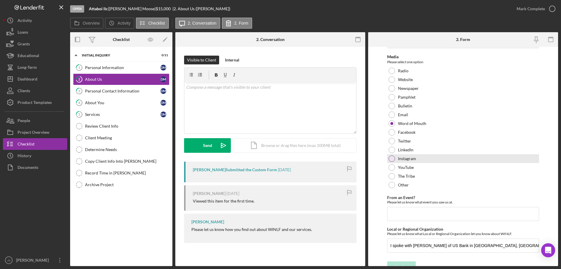
scroll to position [24, 0]
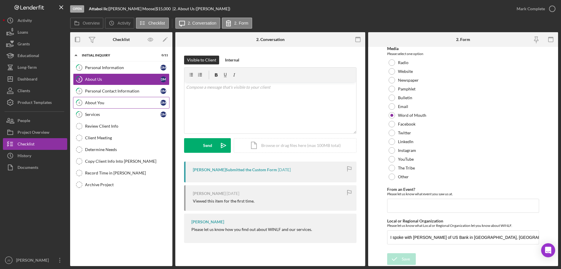
drag, startPoint x: 116, startPoint y: 91, endPoint x: 165, endPoint y: 101, distance: 50.0
click at [116, 91] on div "Personal Contact Information" at bounding box center [122, 91] width 75 height 5
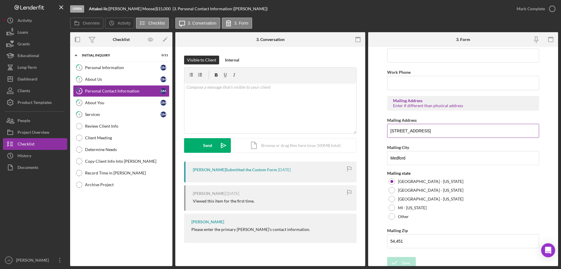
scroll to position [216, 0]
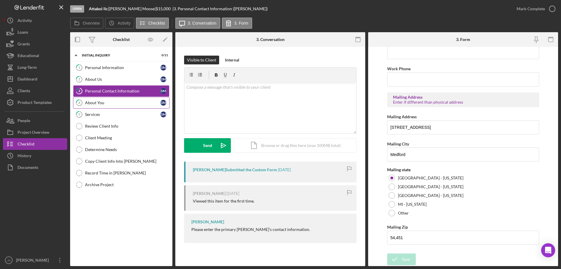
click at [119, 103] on div "About You" at bounding box center [122, 102] width 75 height 5
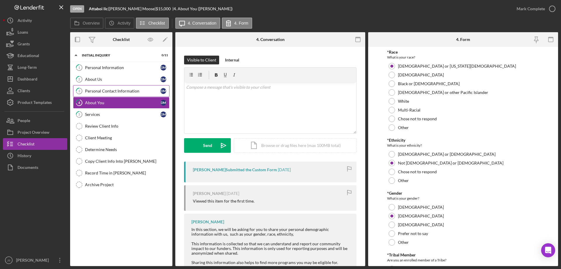
click at [107, 90] on div "Personal Contact Information" at bounding box center [122, 91] width 75 height 5
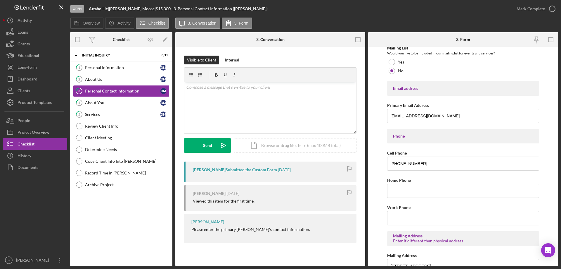
scroll to position [88, 0]
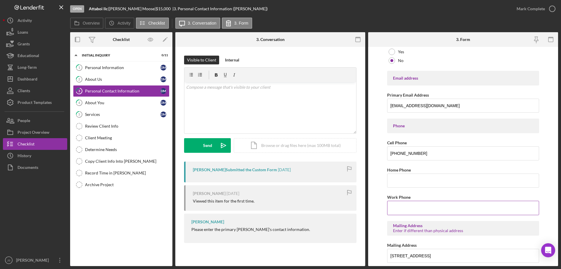
click at [395, 208] on input "Work Phone" at bounding box center [463, 207] width 152 height 14
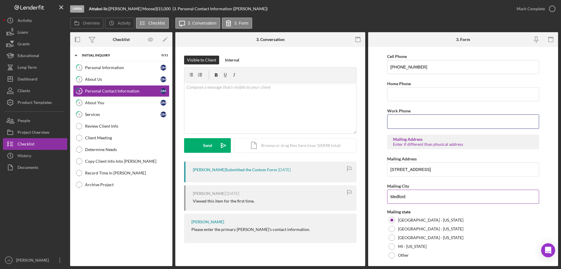
scroll to position [216, 0]
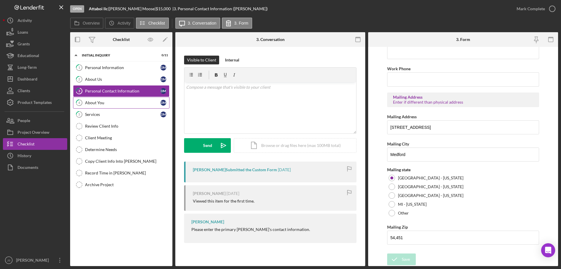
click at [114, 103] on div "About You" at bounding box center [122, 102] width 75 height 5
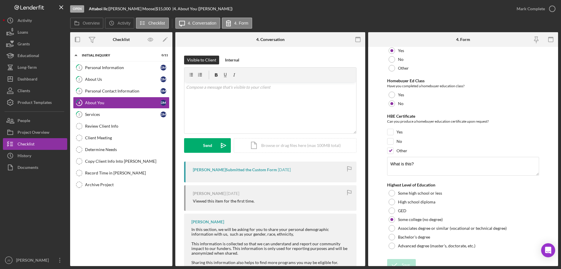
scroll to position [1274, 0]
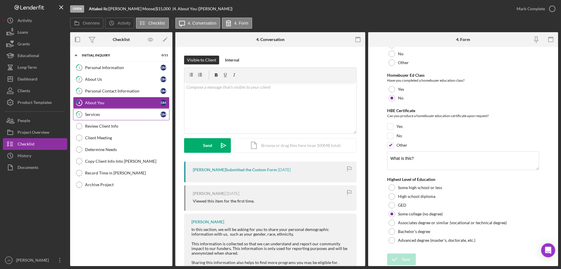
drag, startPoint x: 118, startPoint y: 112, endPoint x: 247, endPoint y: 124, distance: 129.7
click at [118, 112] on div "Services" at bounding box center [122, 114] width 75 height 5
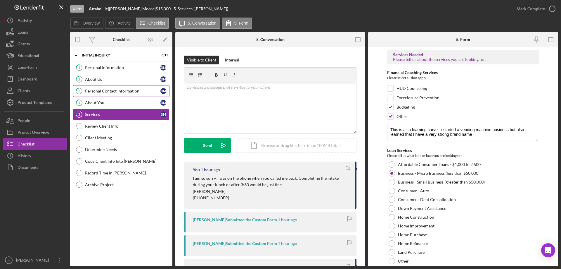
click at [98, 87] on link "3 Personal Contact Information [PERSON_NAME]" at bounding box center [121, 91] width 96 height 12
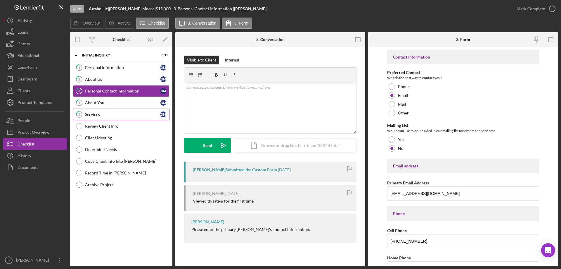
click at [109, 116] on div "Services" at bounding box center [122, 114] width 75 height 5
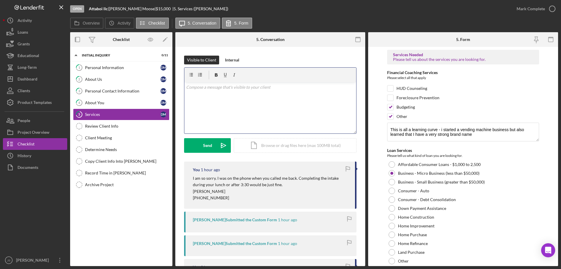
click at [223, 99] on div "v Color teal Color pink Remove color Add row above Add row below Add column bef…" at bounding box center [270, 107] width 172 height 51
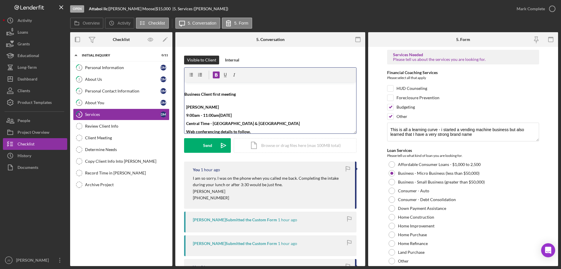
scroll to position [2, 0]
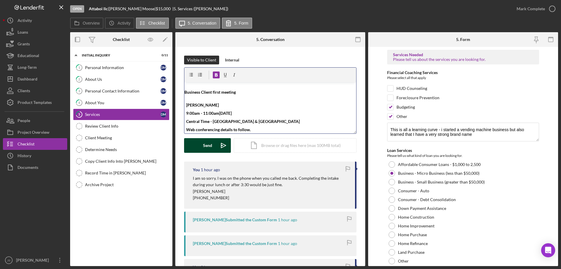
click at [199, 147] on button "Send Icon/icon-invite-send" at bounding box center [207, 145] width 47 height 15
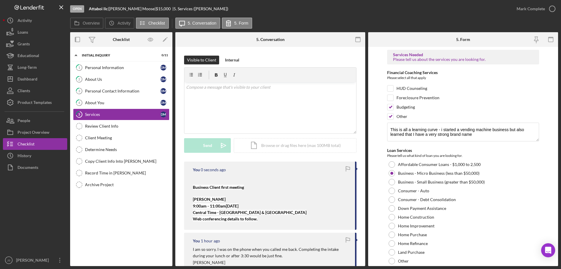
scroll to position [0, 0]
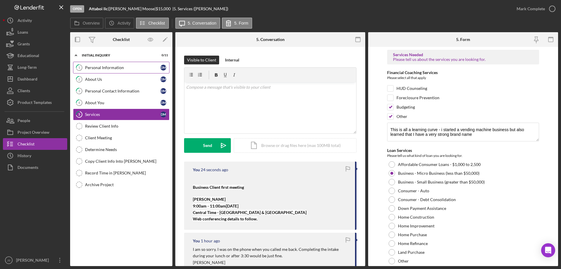
click at [110, 67] on div "Personal Information" at bounding box center [122, 67] width 75 height 5
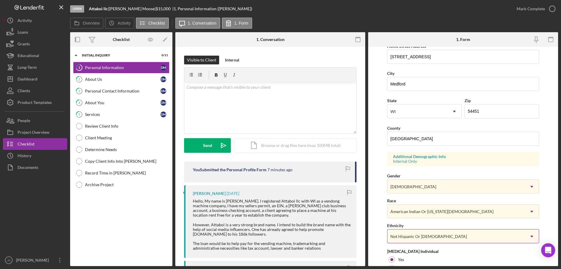
scroll to position [171, 0]
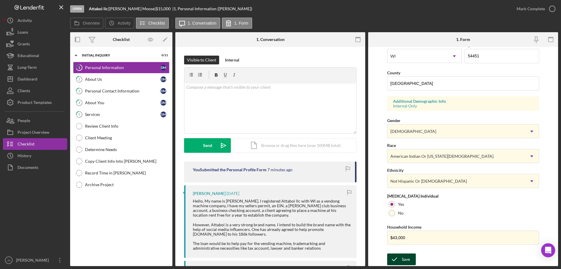
drag, startPoint x: 411, startPoint y: 259, endPoint x: 414, endPoint y: 259, distance: 3.8
click at [411, 259] on button "Save" at bounding box center [401, 259] width 29 height 12
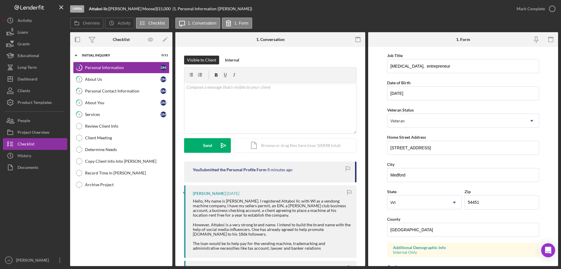
scroll to position [0, 0]
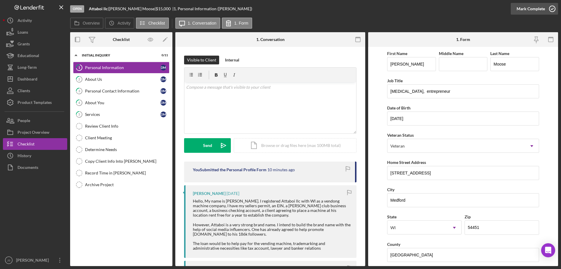
click at [551, 9] on icon "button" at bounding box center [552, 8] width 15 height 15
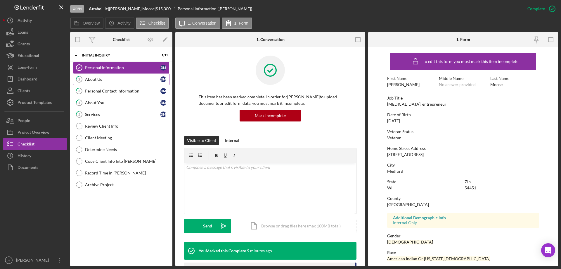
drag, startPoint x: 111, startPoint y: 79, endPoint x: 120, endPoint y: 81, distance: 8.9
click at [112, 79] on div "About Us" at bounding box center [122, 79] width 75 height 5
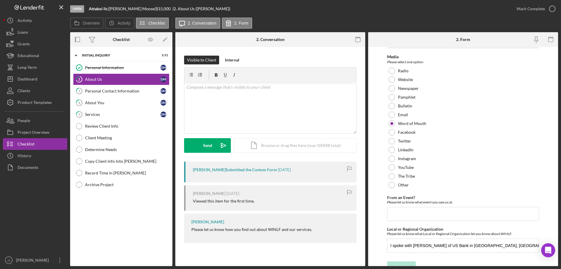
scroll to position [24, 0]
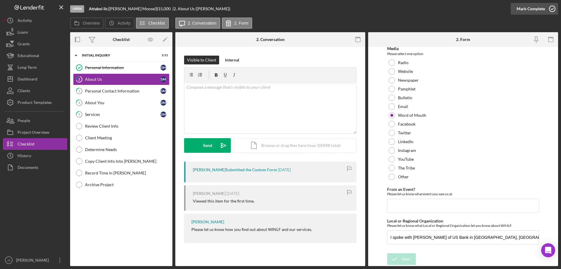
click at [553, 7] on icon "button" at bounding box center [552, 8] width 15 height 15
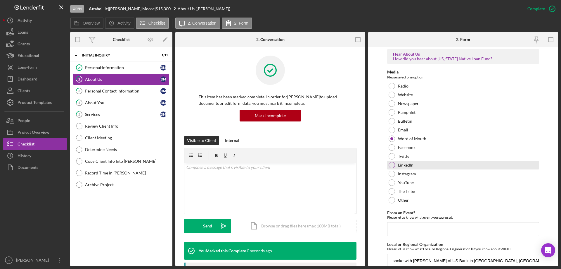
scroll to position [47, 0]
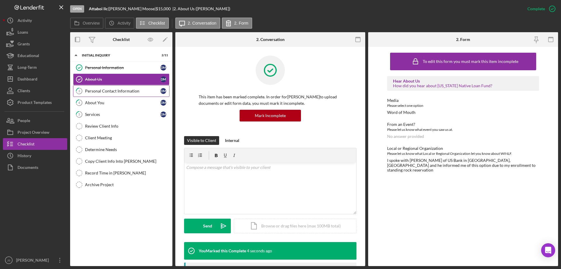
click at [114, 91] on div "Personal Contact Information" at bounding box center [122, 91] width 75 height 5
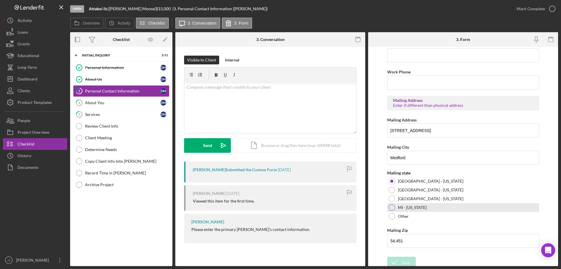
scroll to position [216, 0]
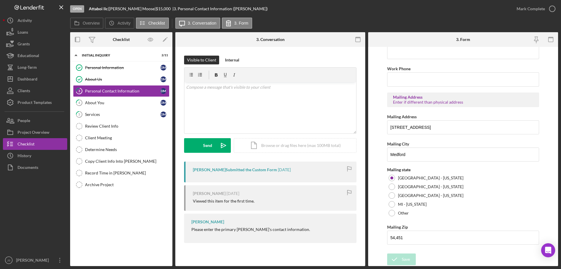
drag, startPoint x: 552, startPoint y: 8, endPoint x: 558, endPoint y: 15, distance: 9.5
click at [0, 0] on icon "button" at bounding box center [0, 0] width 0 height 0
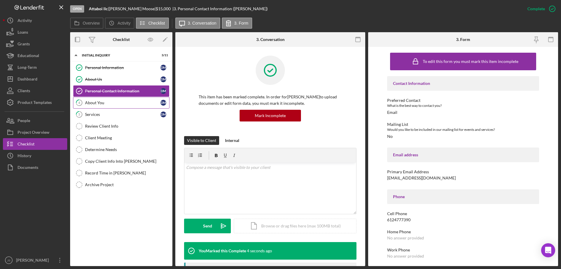
drag, startPoint x: 119, startPoint y: 101, endPoint x: 125, endPoint y: 104, distance: 7.2
click at [119, 101] on div "About You" at bounding box center [122, 102] width 75 height 5
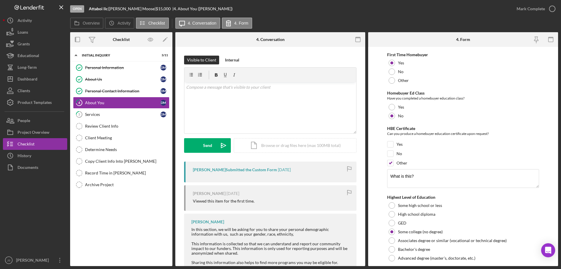
scroll to position [1274, 0]
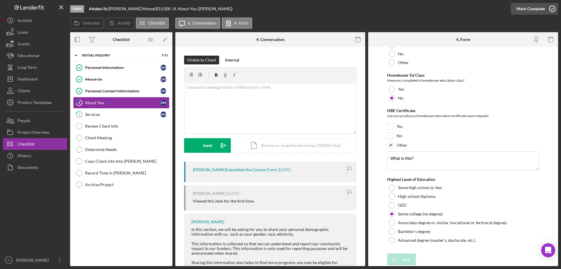
click at [553, 9] on icon "button" at bounding box center [552, 8] width 15 height 15
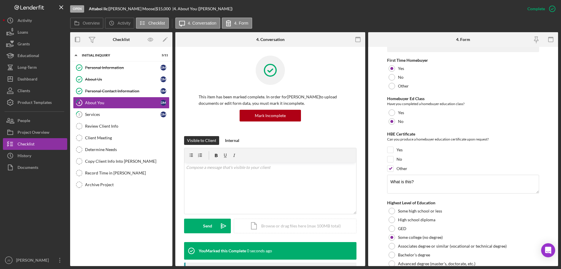
scroll to position [1297, 0]
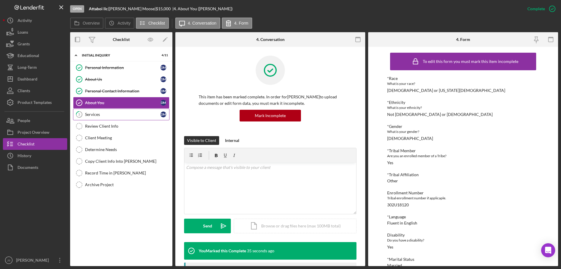
click at [111, 113] on div "Services" at bounding box center [122, 114] width 75 height 5
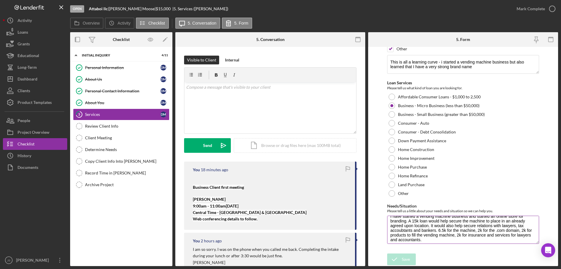
scroll to position [10, 0]
drag, startPoint x: 390, startPoint y: 223, endPoint x: 530, endPoint y: 240, distance: 141.3
click at [530, 240] on textarea "I have started a vending machine business and started an online store for brand…" at bounding box center [463, 229] width 152 height 28
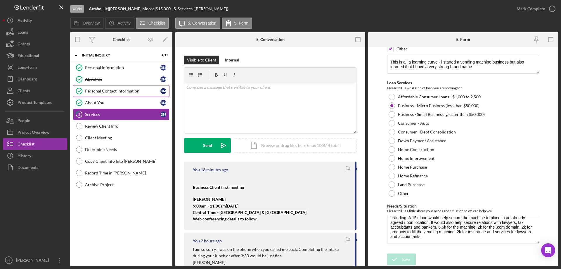
click at [113, 89] on div "Personal Contact Information" at bounding box center [122, 91] width 75 height 5
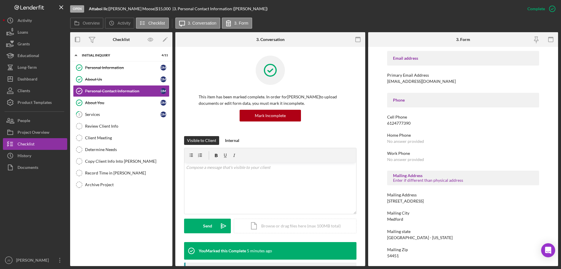
scroll to position [97, 0]
click at [119, 115] on div "Services" at bounding box center [122, 114] width 75 height 5
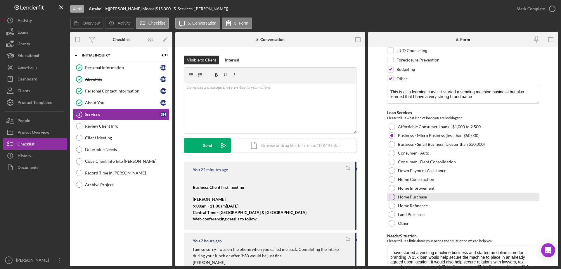
scroll to position [68, 0]
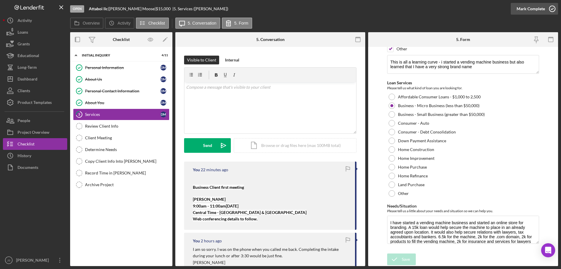
click at [553, 8] on icon "button" at bounding box center [552, 8] width 15 height 15
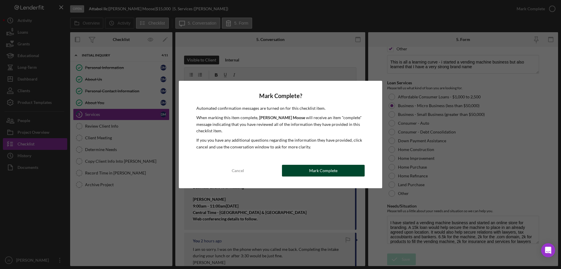
click at [338, 170] on button "Mark Complete" at bounding box center [323, 171] width 83 height 12
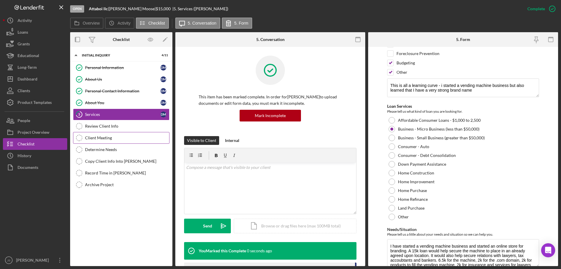
scroll to position [91, 0]
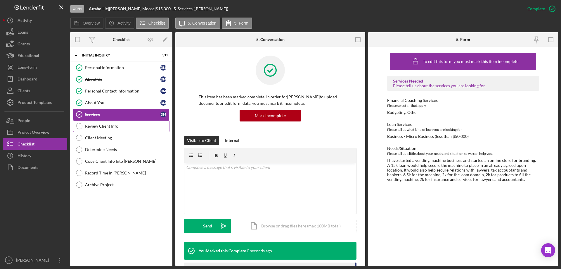
click at [125, 126] on div "Review Client Info" at bounding box center [127, 126] width 84 height 5
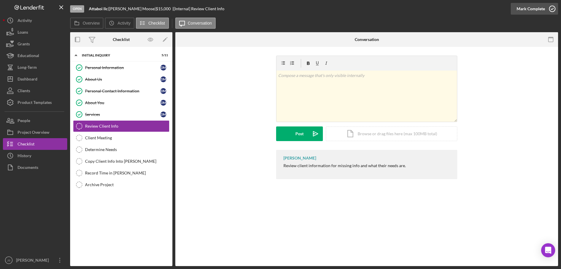
click at [551, 9] on icon "button" at bounding box center [552, 8] width 15 height 15
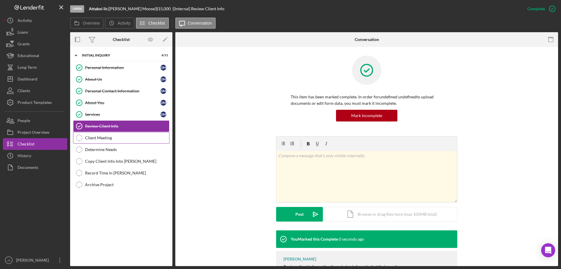
click at [116, 139] on div "Client Meeting" at bounding box center [127, 137] width 84 height 5
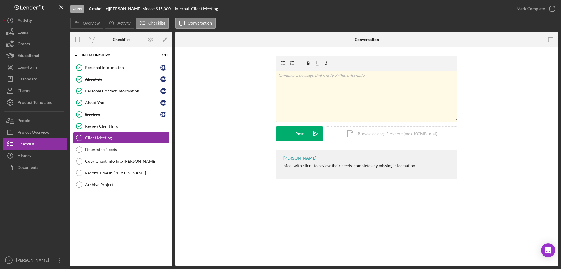
click at [113, 114] on div "Services" at bounding box center [122, 114] width 75 height 5
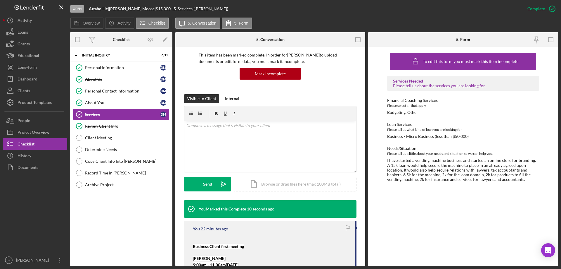
scroll to position [117, 0]
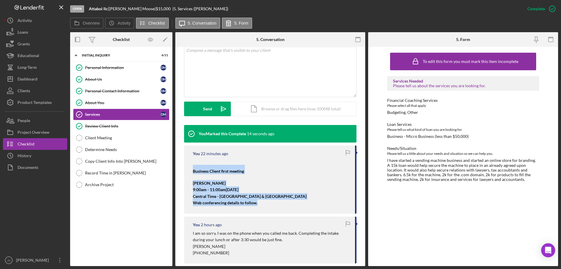
drag, startPoint x: 194, startPoint y: 170, endPoint x: 279, endPoint y: 205, distance: 91.8
click at [279, 205] on div "Business Client first meeting [PERSON_NAME] 9:00am - 11:00am[DATE] Central Time…" at bounding box center [271, 182] width 156 height 47
copy div "Business Client first meeting [PERSON_NAME] 9:00am - 11:00am[DATE] Central Time…"
click at [122, 139] on div "Client Meeting" at bounding box center [127, 137] width 84 height 5
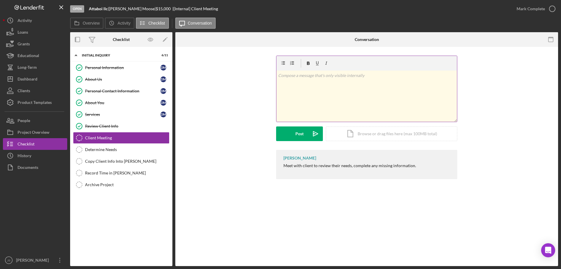
click at [306, 92] on div "v Color teal Color pink Remove color Add row above Add row below Add column bef…" at bounding box center [366, 95] width 181 height 51
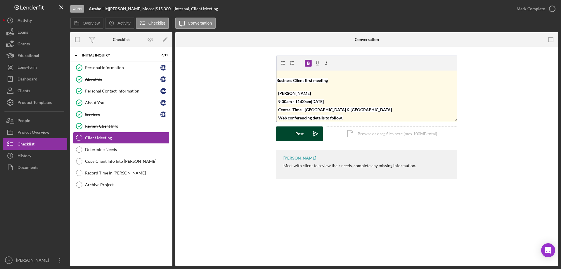
click at [297, 133] on div "Post" at bounding box center [299, 133] width 8 height 15
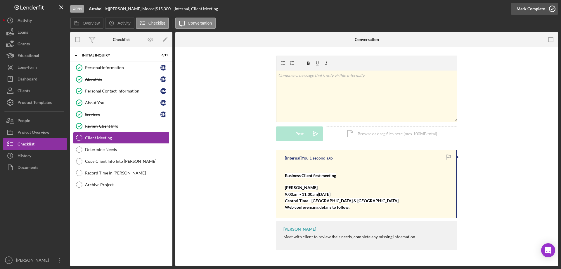
click at [553, 7] on icon "button" at bounding box center [552, 8] width 15 height 15
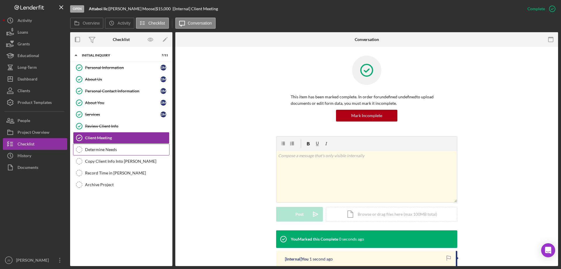
click at [118, 149] on div "Determine Needs" at bounding box center [127, 149] width 84 height 5
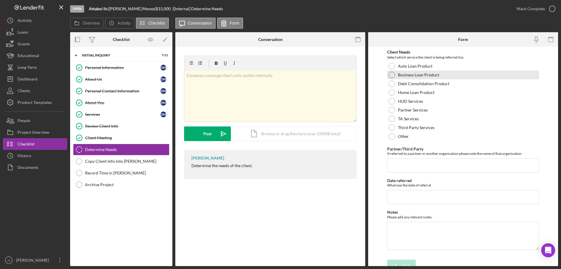
click at [391, 73] on div at bounding box center [392, 75] width 6 height 6
click at [400, 262] on icon "submit" at bounding box center [394, 265] width 15 height 15
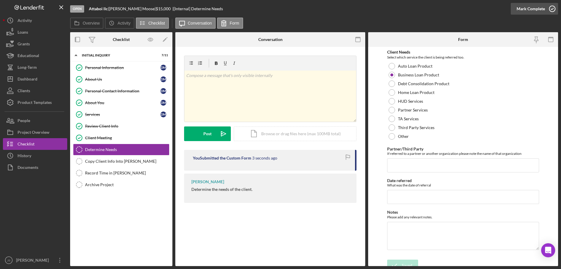
click at [552, 9] on icon "button" at bounding box center [552, 8] width 15 height 15
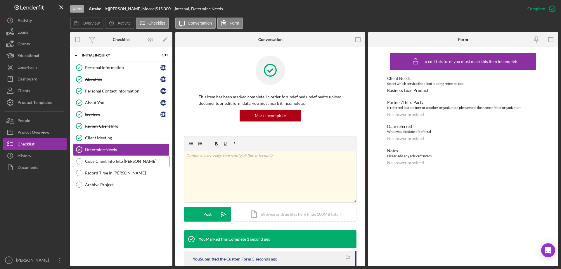
click at [121, 161] on div "Copy Client Info Into [PERSON_NAME]" at bounding box center [127, 161] width 84 height 5
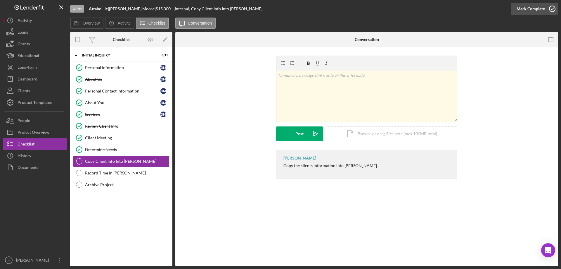
click at [552, 7] on icon "button" at bounding box center [552, 8] width 15 height 15
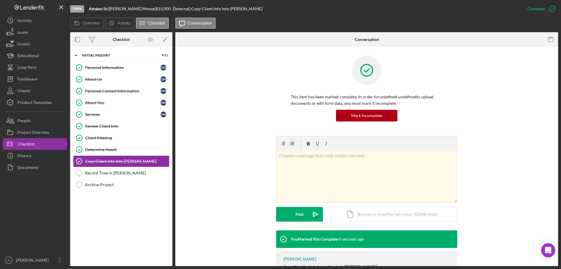
drag, startPoint x: 104, startPoint y: 173, endPoint x: 191, endPoint y: 173, distance: 87.4
click at [105, 173] on div "Record Time in [PERSON_NAME]" at bounding box center [127, 172] width 84 height 5
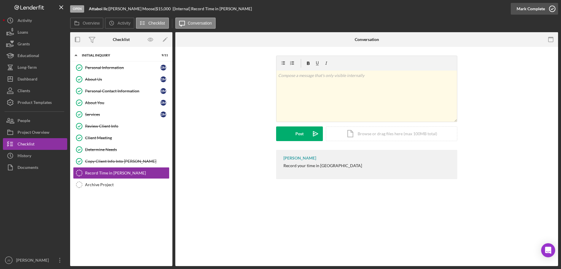
click at [554, 8] on icon "button" at bounding box center [552, 8] width 15 height 15
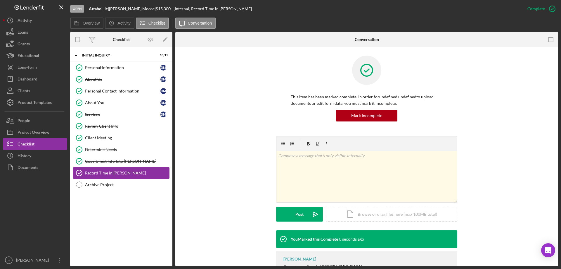
drag, startPoint x: 91, startPoint y: 184, endPoint x: 120, endPoint y: 168, distance: 33.2
click at [91, 184] on div "Archive Project" at bounding box center [127, 184] width 84 height 5
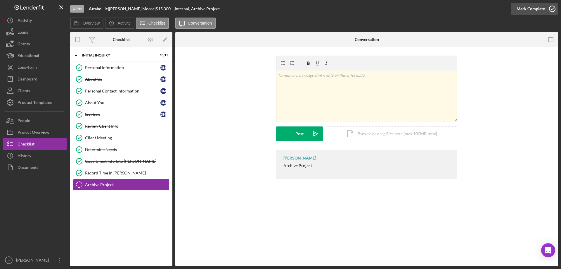
click at [551, 7] on icon "button" at bounding box center [552, 8] width 15 height 15
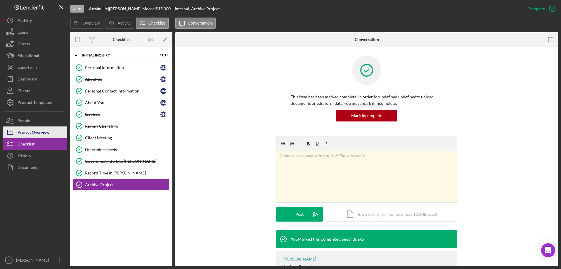
click at [39, 133] on div "Project Overview" at bounding box center [34, 132] width 32 height 13
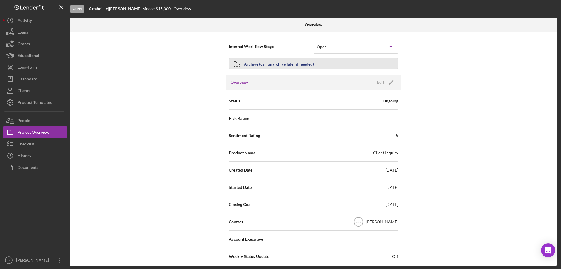
click at [344, 63] on button "Archive (can unarchive later if needed)" at bounding box center [313, 64] width 169 height 12
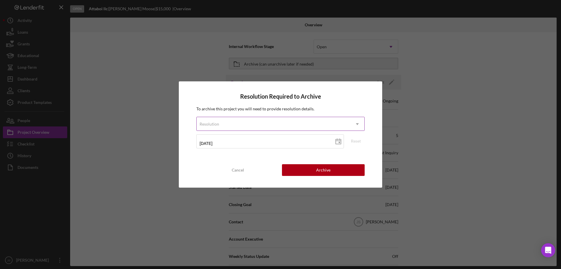
click at [263, 124] on div "Resolution" at bounding box center [274, 123] width 154 height 13
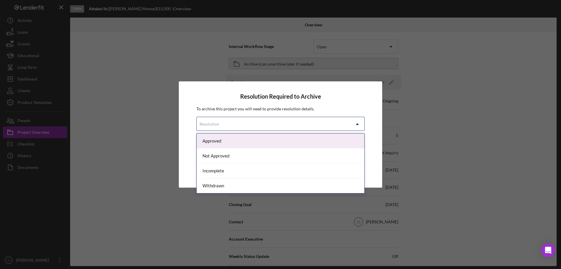
click at [244, 140] on div "Approved" at bounding box center [281, 140] width 168 height 15
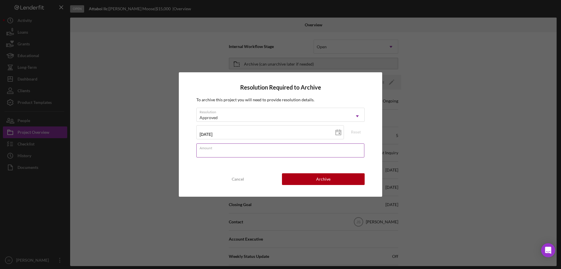
drag, startPoint x: 226, startPoint y: 151, endPoint x: 222, endPoint y: 152, distance: 3.2
click at [226, 151] on input "Amount" at bounding box center [280, 150] width 168 height 14
type input "$0"
click at [309, 178] on button "Archive" at bounding box center [323, 179] width 83 height 12
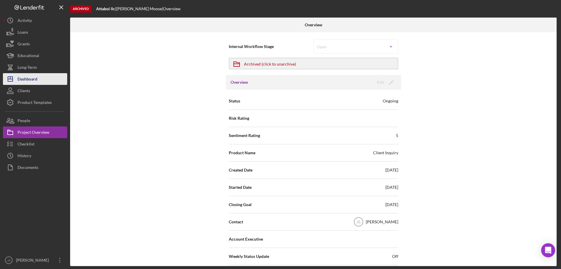
click at [37, 80] on div "Dashboard" at bounding box center [28, 79] width 20 height 13
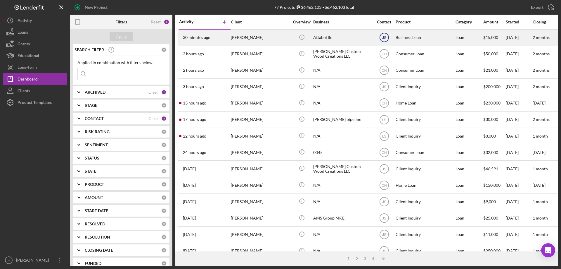
click at [385, 37] on text "JS" at bounding box center [384, 38] width 4 height 4
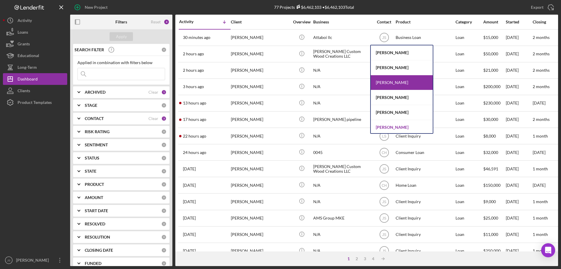
click at [387, 126] on div "[PERSON_NAME]" at bounding box center [402, 127] width 62 height 15
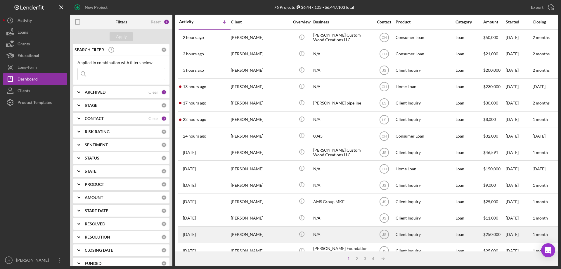
click at [274, 233] on div "[PERSON_NAME]" at bounding box center [260, 233] width 58 height 15
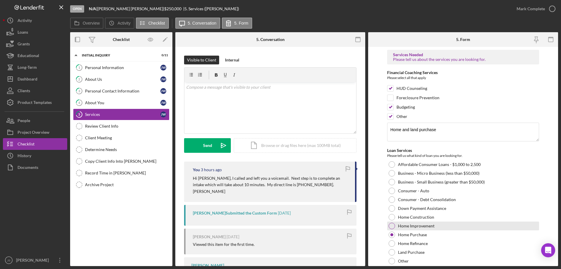
scroll to position [68, 0]
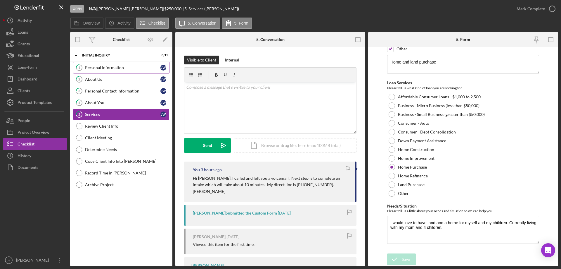
click at [128, 66] on div "Personal Information" at bounding box center [122, 67] width 75 height 5
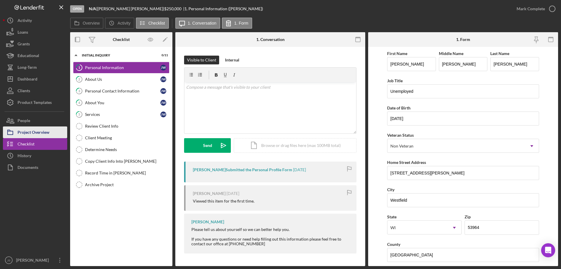
click at [46, 133] on div "Project Overview" at bounding box center [34, 132] width 32 height 13
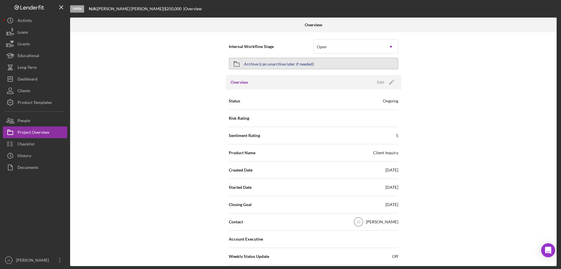
click at [329, 63] on button "Archive (can unarchive later if needed)" at bounding box center [313, 64] width 169 height 12
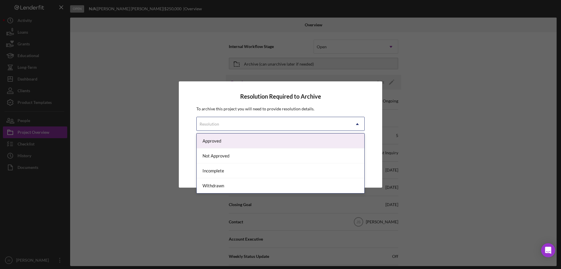
click at [280, 124] on div "Resolution" at bounding box center [274, 123] width 154 height 13
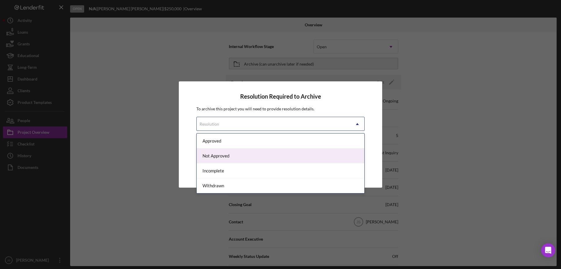
click at [248, 157] on div "Not Approved" at bounding box center [281, 155] width 168 height 15
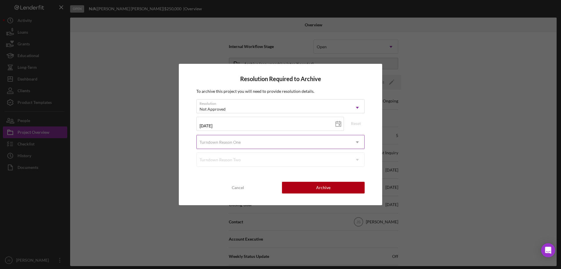
click at [261, 140] on div "Turndown Reason One" at bounding box center [274, 141] width 154 height 13
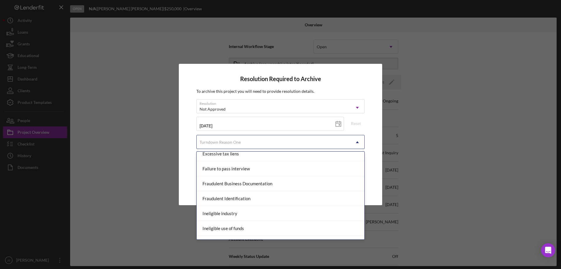
scroll to position [146, 0]
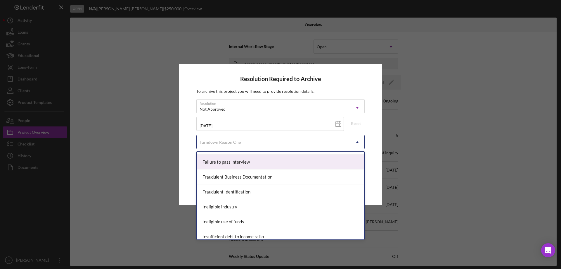
click at [255, 161] on div "Failure to pass interview" at bounding box center [281, 161] width 168 height 15
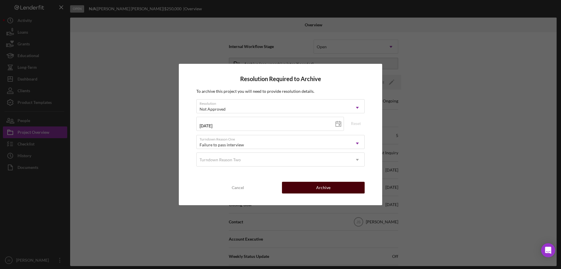
click at [326, 186] on div "Archive" at bounding box center [323, 187] width 14 height 12
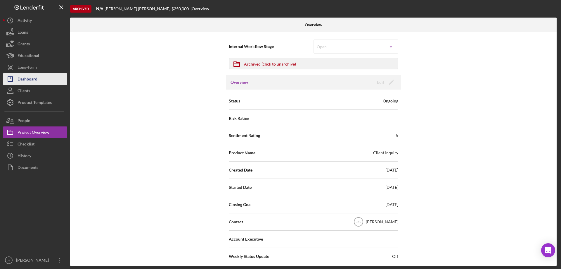
click at [40, 79] on button "Icon/Dashboard Dashboard" at bounding box center [35, 79] width 64 height 12
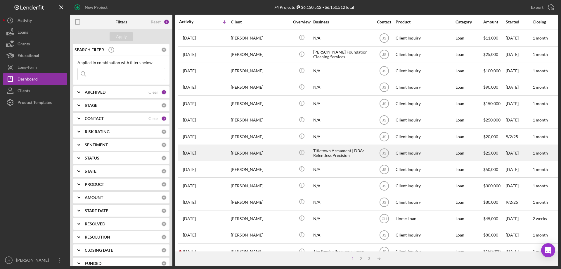
scroll to position [195, 0]
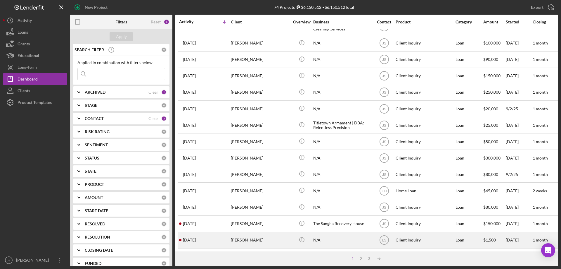
click at [274, 236] on div "[PERSON_NAME]" at bounding box center [260, 239] width 58 height 15
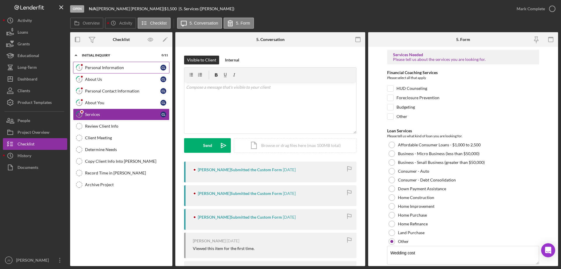
click at [135, 70] on div "Personal Information" at bounding box center [122, 67] width 75 height 5
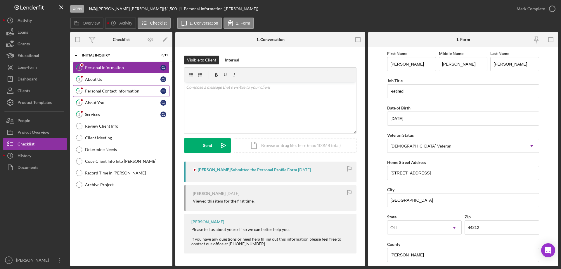
click at [118, 93] on div "Personal Contact Information" at bounding box center [122, 91] width 75 height 5
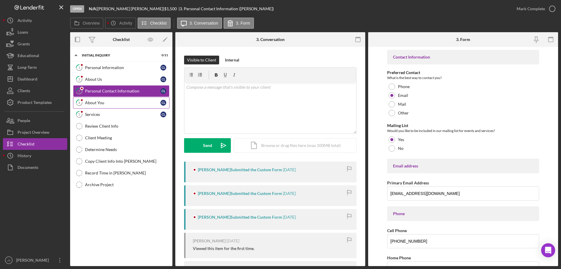
click at [112, 102] on div "About You" at bounding box center [122, 102] width 75 height 5
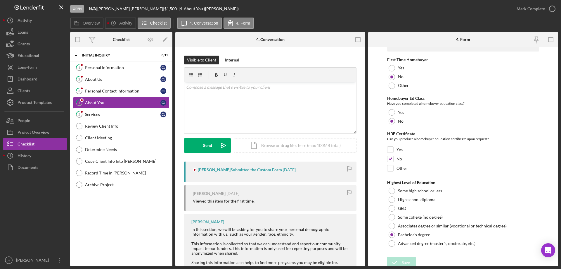
scroll to position [1215, 0]
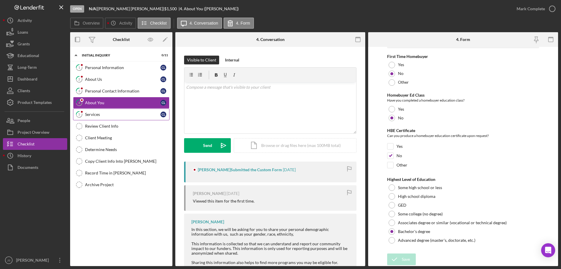
click at [108, 114] on div "Services" at bounding box center [122, 114] width 75 height 5
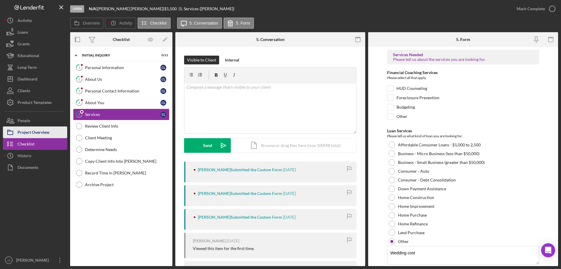
click at [42, 133] on div "Project Overview" at bounding box center [34, 132] width 32 height 13
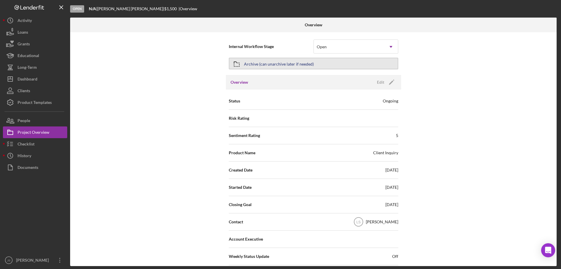
click at [327, 63] on button "Archive (can unarchive later if needed)" at bounding box center [313, 64] width 169 height 12
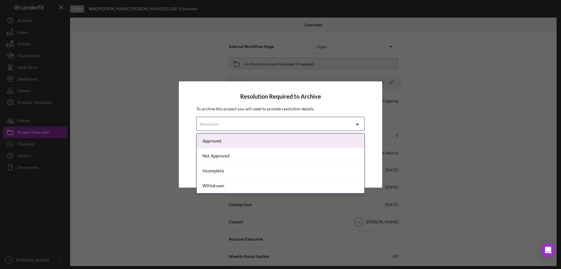
click at [269, 123] on div "Resolution" at bounding box center [274, 123] width 154 height 13
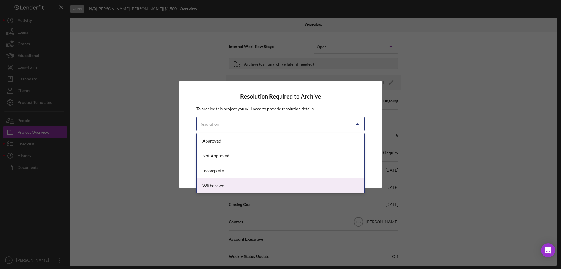
click at [236, 185] on div "Withdrawn" at bounding box center [281, 185] width 168 height 15
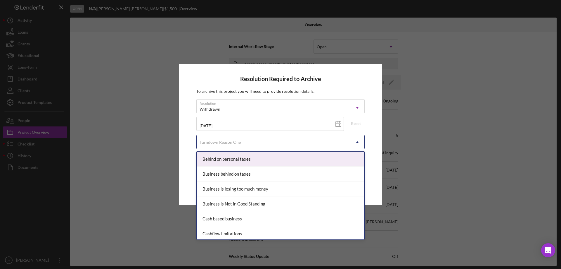
click at [265, 138] on div "Turndown Reason One" at bounding box center [274, 141] width 154 height 13
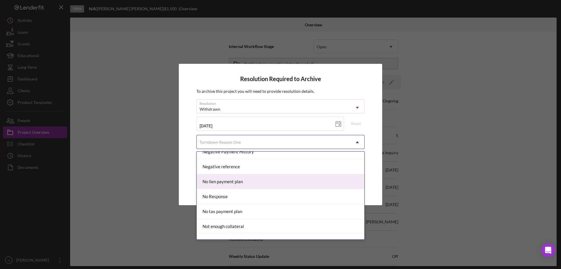
scroll to position [409, 0]
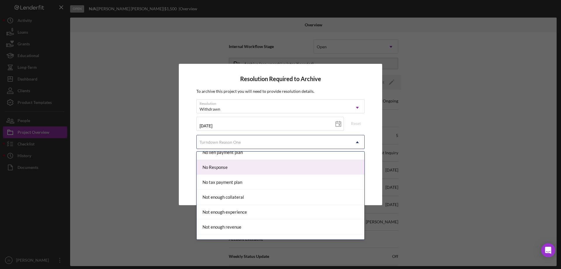
click at [227, 166] on div "No Response" at bounding box center [281, 167] width 168 height 15
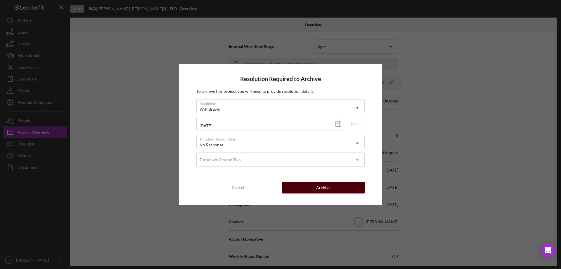
click at [314, 187] on button "Archive" at bounding box center [323, 187] width 83 height 12
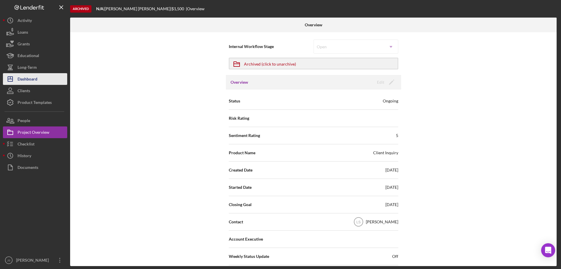
click at [45, 78] on button "Icon/Dashboard Dashboard" at bounding box center [35, 79] width 64 height 12
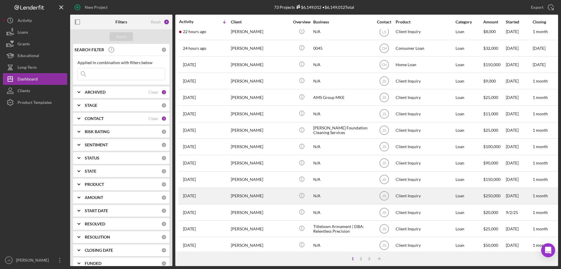
scroll to position [195, 0]
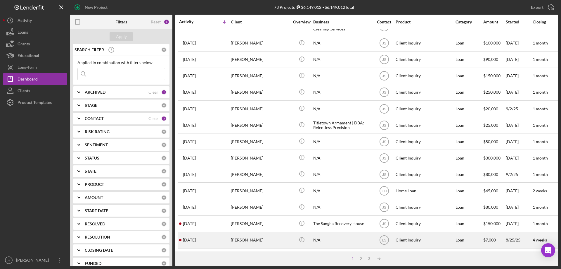
click at [279, 237] on div "[PERSON_NAME]" at bounding box center [260, 239] width 58 height 15
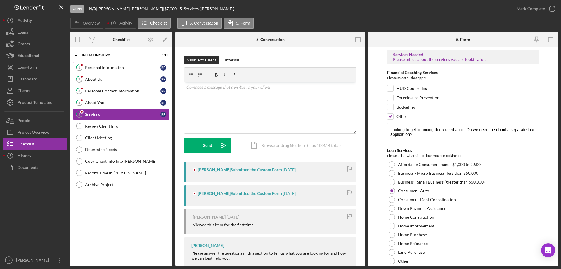
click at [136, 68] on div "Personal Information" at bounding box center [122, 67] width 75 height 5
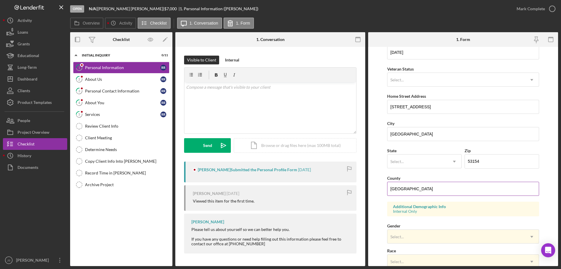
scroll to position [88, 0]
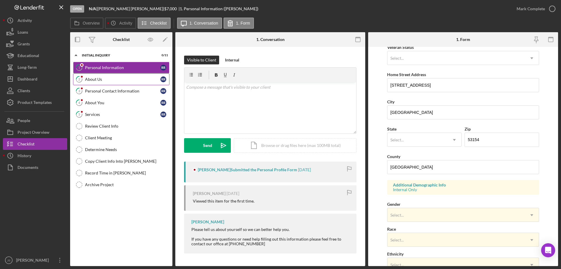
click at [127, 83] on link "2 About Us R R" at bounding box center [121, 79] width 96 height 12
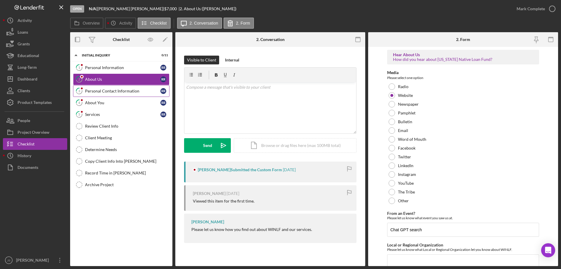
click at [120, 91] on div "Personal Contact Information" at bounding box center [122, 91] width 75 height 5
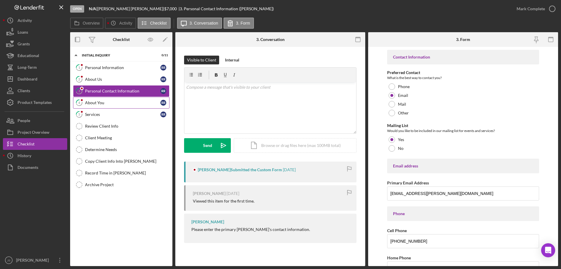
click at [116, 105] on div "About You" at bounding box center [122, 102] width 75 height 5
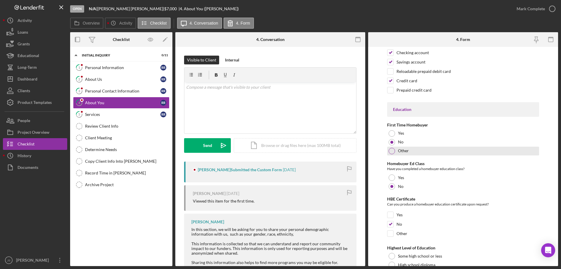
scroll to position [1215, 0]
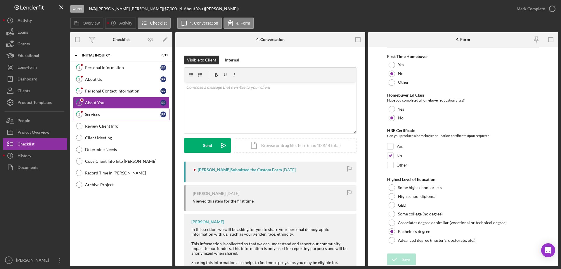
click at [120, 116] on div "Services" at bounding box center [122, 114] width 75 height 5
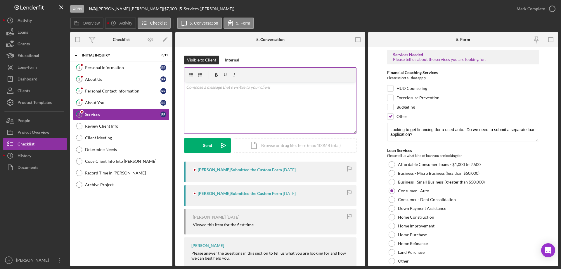
click at [206, 97] on div "v Color teal Color pink Remove color Add row above Add row below Add column bef…" at bounding box center [270, 107] width 172 height 51
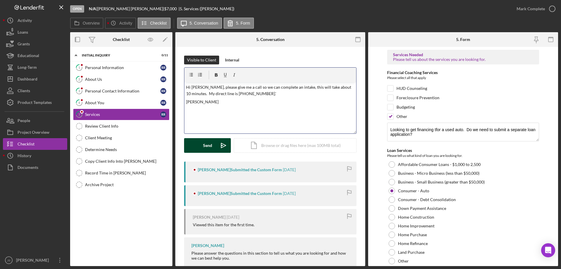
click at [205, 145] on div "Send" at bounding box center [207, 145] width 9 height 15
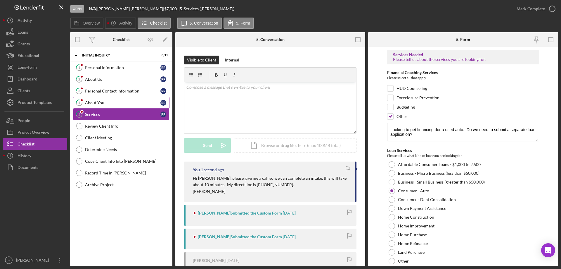
click at [120, 104] on div "About You" at bounding box center [122, 102] width 75 height 5
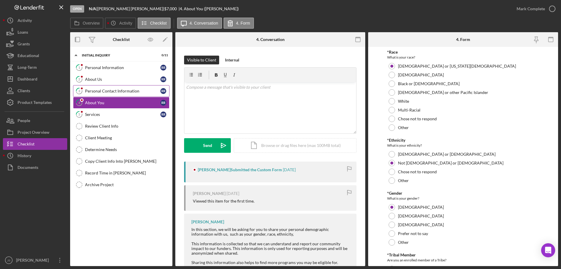
click at [125, 92] on div "Personal Contact Information" at bounding box center [122, 91] width 75 height 5
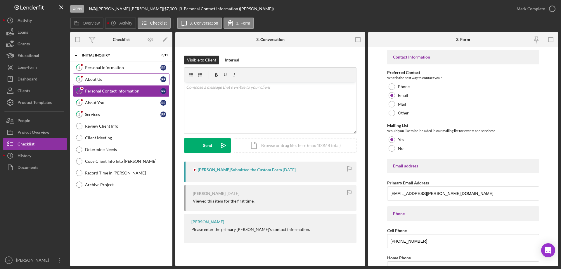
click at [123, 79] on div "About Us" at bounding box center [122, 79] width 75 height 5
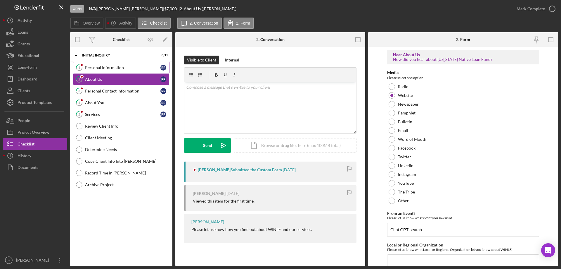
click at [127, 69] on div "Personal Information" at bounding box center [122, 67] width 75 height 5
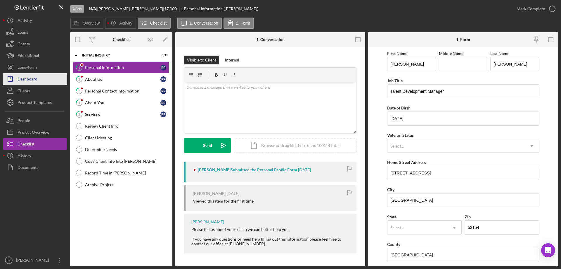
click at [51, 77] on button "Icon/Dashboard Dashboard" at bounding box center [35, 79] width 64 height 12
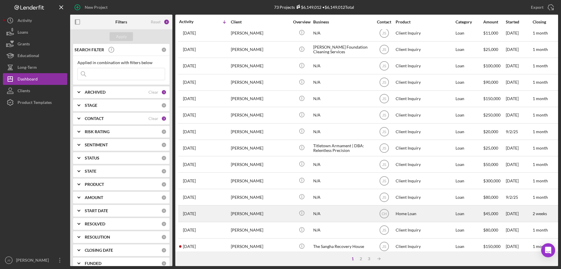
scroll to position [195, 0]
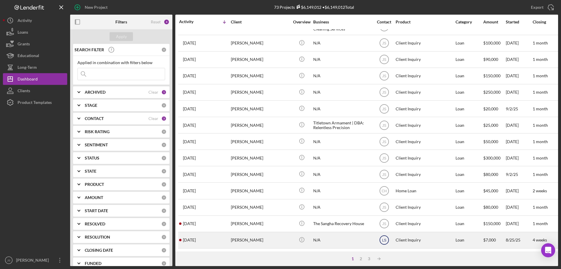
click at [384, 238] on text "LS" at bounding box center [384, 240] width 4 height 4
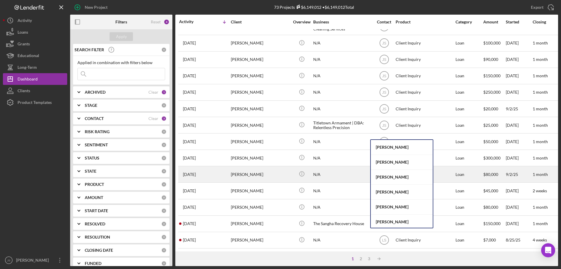
click at [388, 176] on div "[PERSON_NAME]" at bounding box center [402, 176] width 62 height 15
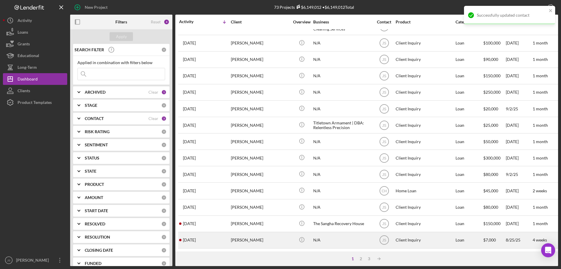
click at [278, 238] on div "[PERSON_NAME]" at bounding box center [260, 239] width 58 height 15
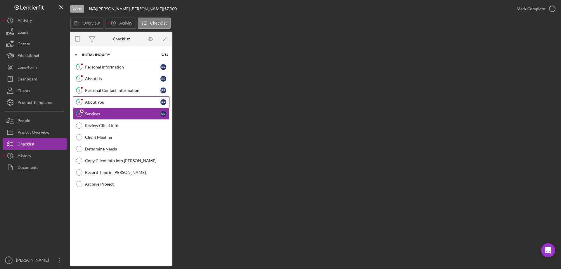
click at [118, 104] on div "About You" at bounding box center [122, 102] width 75 height 5
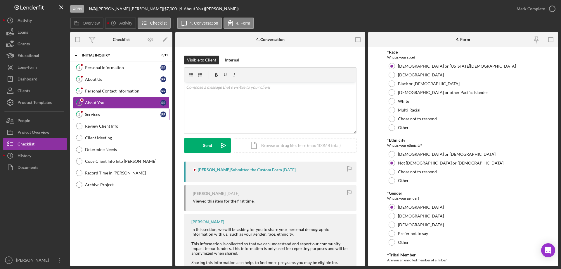
click at [116, 114] on div "Services" at bounding box center [122, 114] width 75 height 5
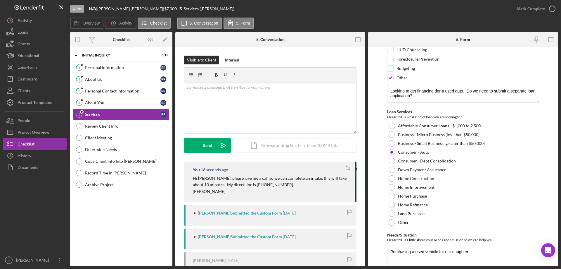
scroll to position [68, 0]
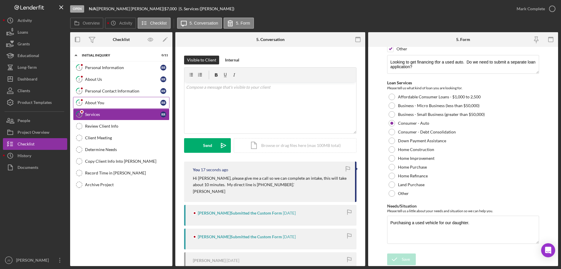
click at [113, 102] on div "About You" at bounding box center [122, 102] width 75 height 5
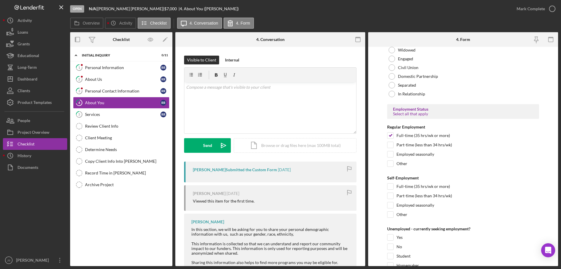
scroll to position [555, 0]
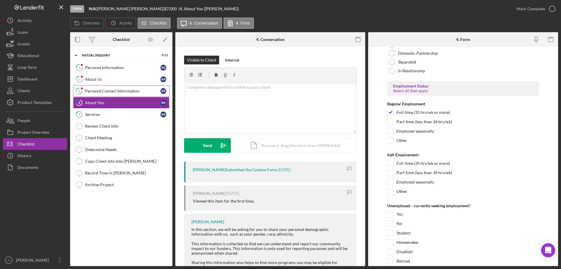
click at [103, 89] on div "Personal Contact Information" at bounding box center [122, 91] width 75 height 5
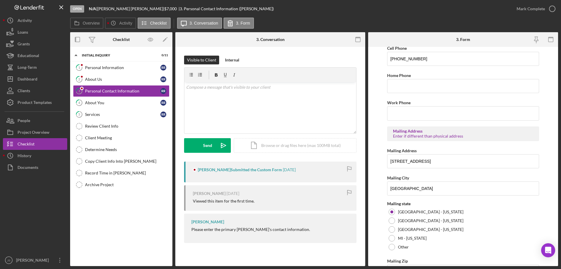
scroll to position [216, 0]
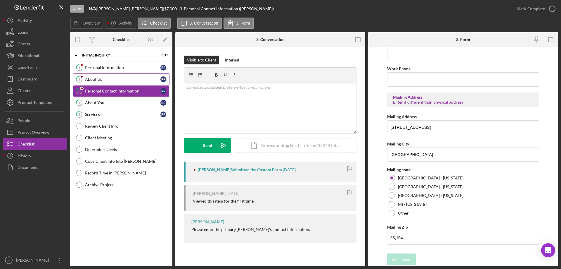
click at [118, 79] on div "About Us" at bounding box center [122, 79] width 75 height 5
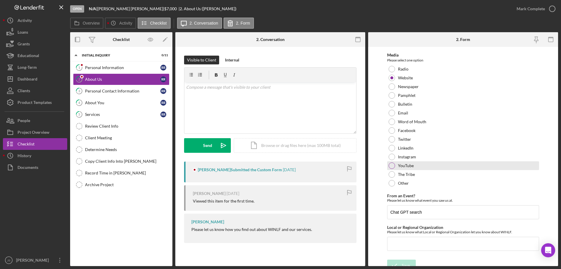
scroll to position [24, 0]
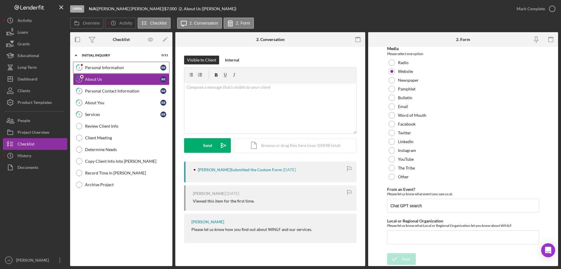
click at [130, 67] on div "Personal Information" at bounding box center [122, 67] width 75 height 5
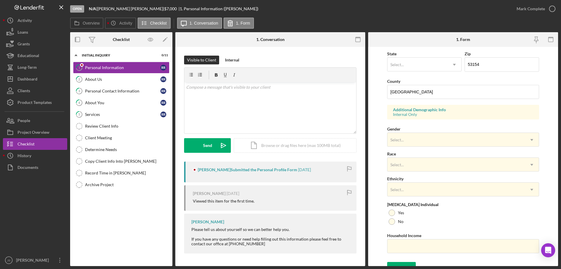
scroll to position [171, 0]
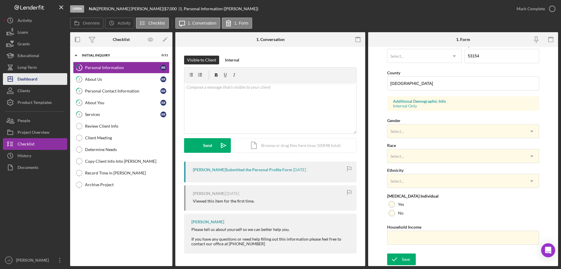
click at [33, 77] on div "Dashboard" at bounding box center [28, 79] width 20 height 13
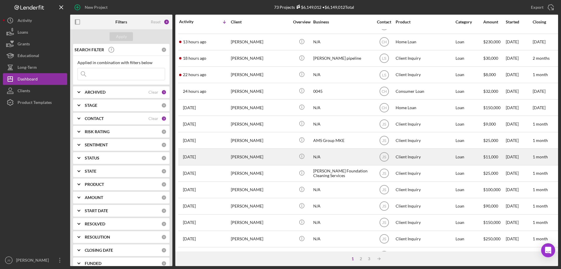
scroll to position [58, 0]
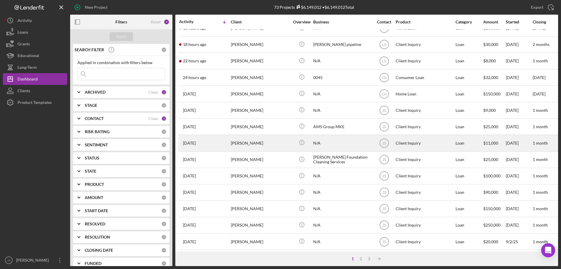
click at [279, 145] on div "[PERSON_NAME]" at bounding box center [260, 142] width 58 height 15
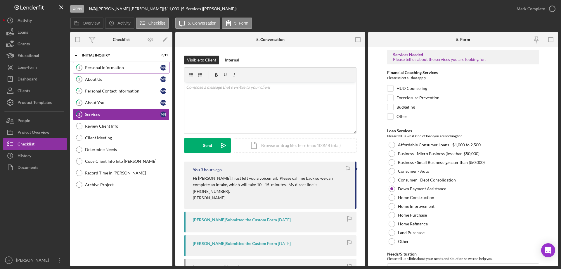
click at [133, 69] on div "Personal Information" at bounding box center [122, 67] width 75 height 5
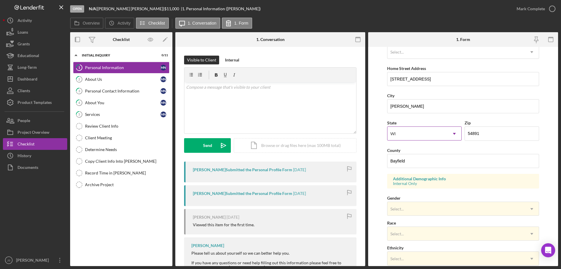
scroll to position [171, 0]
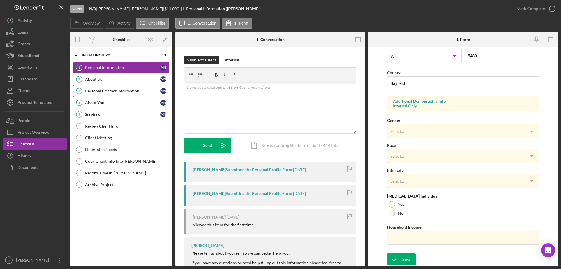
click at [116, 89] on div "Personal Contact Information" at bounding box center [122, 91] width 75 height 5
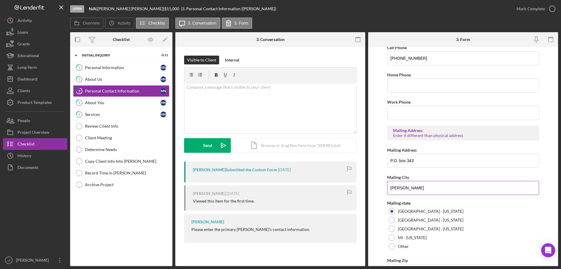
scroll to position [205, 0]
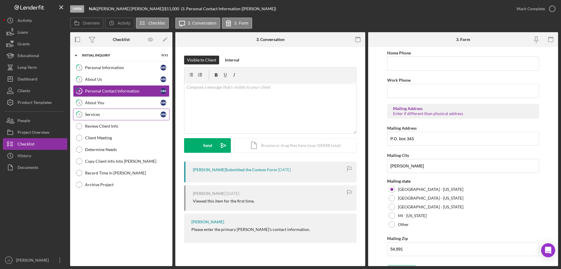
click at [122, 115] on div "Services" at bounding box center [122, 114] width 75 height 5
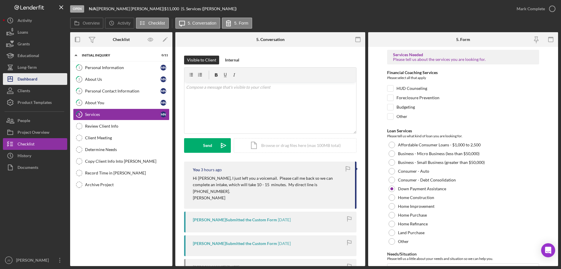
click at [33, 77] on div "Dashboard" at bounding box center [28, 79] width 20 height 13
